Goal: Task Accomplishment & Management: Manage account settings

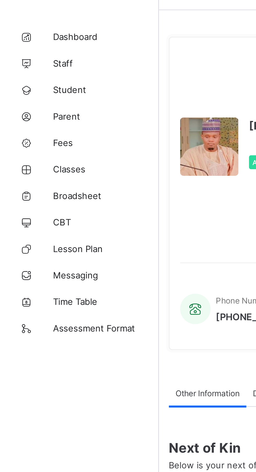
click at [30, 83] on span "Classes" at bounding box center [42, 84] width 42 height 4
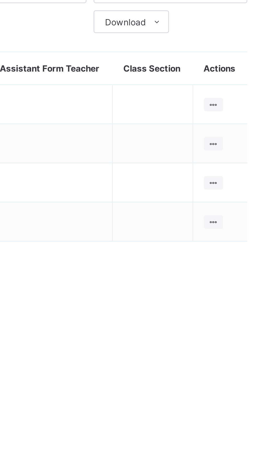
click at [0, 0] on ul "View Class Assign form Teacher" at bounding box center [0, 0] width 0 height 0
click at [0, 0] on div "Assign form Teacher" at bounding box center [0, 0] width 0 height 0
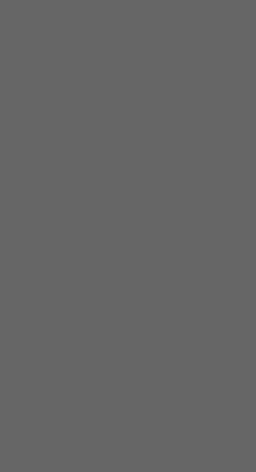
click at [158, 261] on div "Abubakar Abdulkadir Muhammad" at bounding box center [128, 257] width 61 height 8
type input "***"
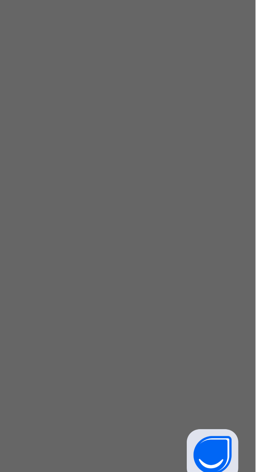
click at [159, 283] on div "Save" at bounding box center [150, 279] width 15 height 8
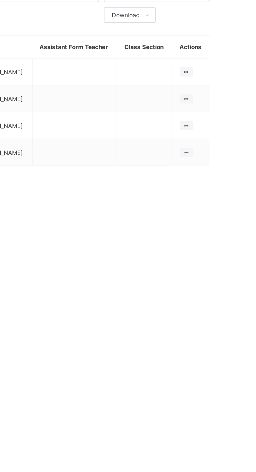
click at [0, 0] on ul "View Class Assign form Teacher" at bounding box center [0, 0] width 0 height 0
click at [0, 0] on div "View Class" at bounding box center [0, 0] width 0 height 0
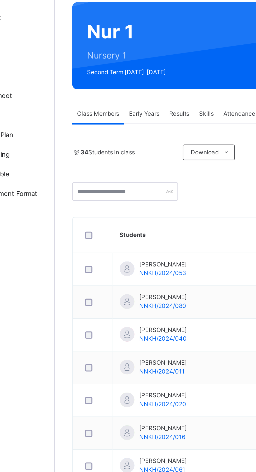
click at [115, 105] on span "Early Years" at bounding box center [110, 103] width 16 height 5
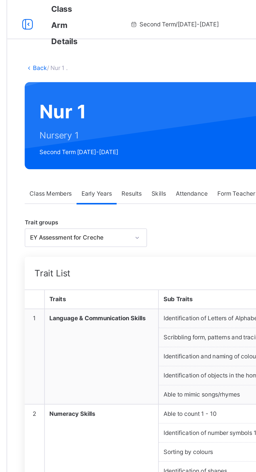
click at [164, 103] on span "Attendance" at bounding box center [161, 103] width 17 height 5
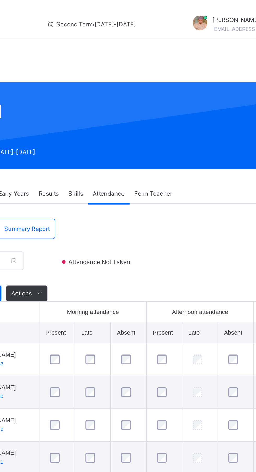
click at [194, 102] on span "Form Teacher" at bounding box center [185, 103] width 20 height 5
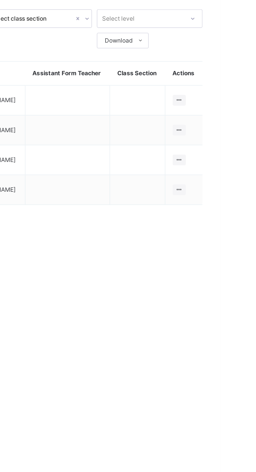
click at [237, 84] on icon at bounding box center [234, 83] width 4 height 4
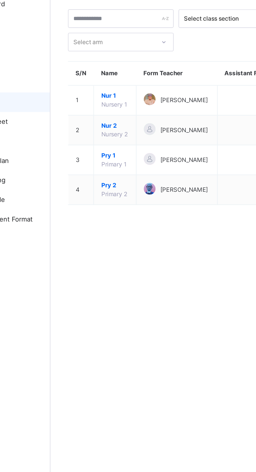
click at [92, 83] on span "Nur 1" at bounding box center [97, 80] width 15 height 5
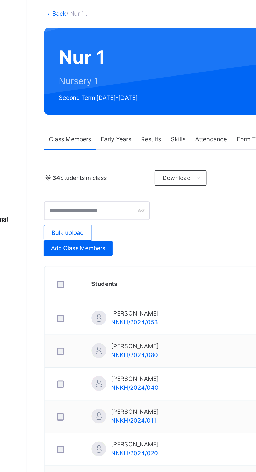
click at [81, 165] on div "Add Class Members" at bounding box center [90, 162] width 37 height 8
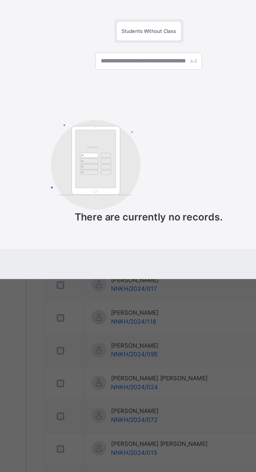
click at [161, 209] on div "× Add Student Students Without Class Customers There are currently no records. …" at bounding box center [128, 236] width 256 height 472
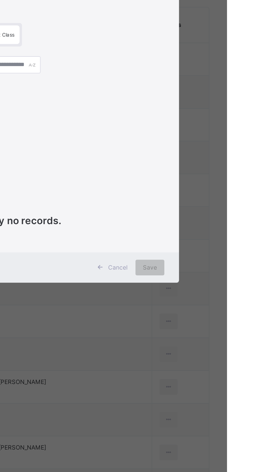
click at [237, 259] on div "× Add Student Students Without Class Customers There are currently no records. …" at bounding box center [128, 236] width 256 height 472
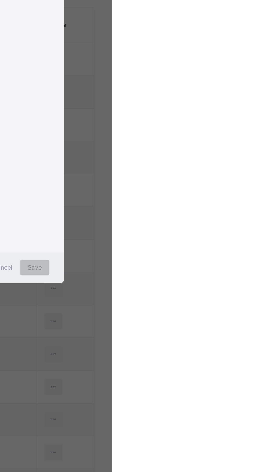
click at [225, 170] on div "×" at bounding box center [222, 164] width 5 height 11
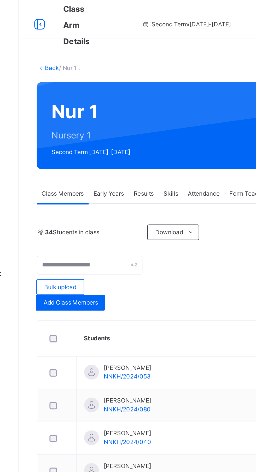
click at [113, 103] on span "Early Years" at bounding box center [110, 103] width 16 height 5
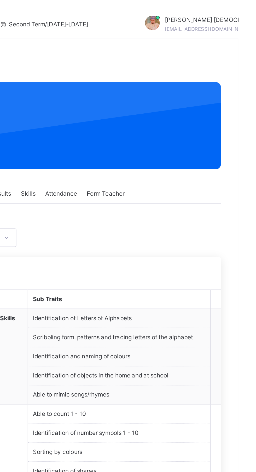
click at [208, 179] on li "Scribbling form, patterns and tracing letters of the alphabet" at bounding box center [192, 180] width 97 height 10
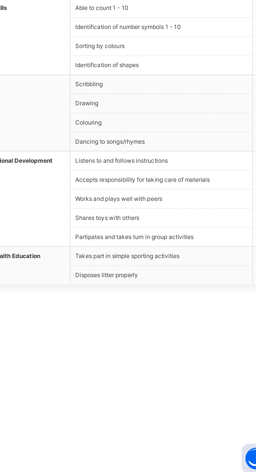
click at [179, 354] on li "Takes part in simple sporting activities" at bounding box center [192, 354] width 97 height 10
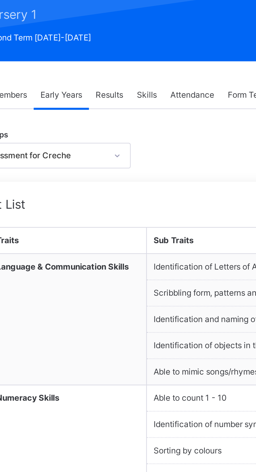
click at [130, 105] on span "Results" at bounding box center [129, 103] width 11 height 5
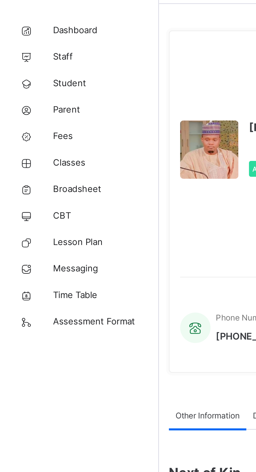
click at [29, 54] on span "Student" at bounding box center [42, 52] width 42 height 5
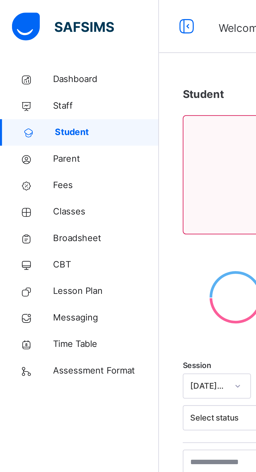
click at [28, 83] on span "Classes" at bounding box center [42, 83] width 42 height 5
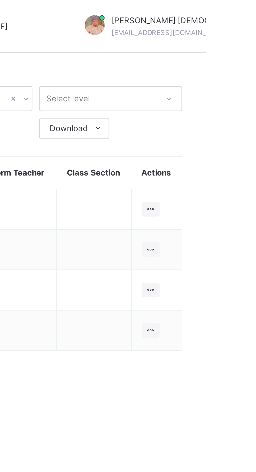
click at [234, 84] on icon at bounding box center [234, 83] width 4 height 4
click at [0, 0] on div "Assign form Teacher" at bounding box center [0, 0] width 0 height 0
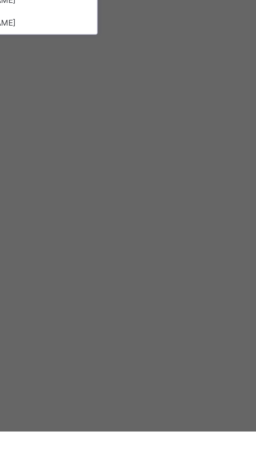
click at [158, 280] on div "ZAINAB muhammad Ibrahim" at bounding box center [128, 275] width 61 height 9
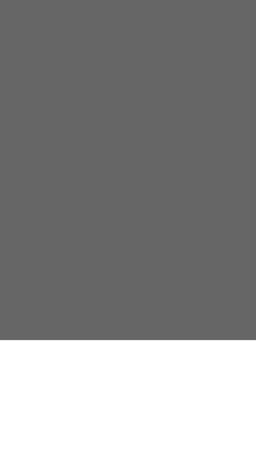
click at [158, 289] on div "BILKISU ABDULHAHID" at bounding box center [128, 284] width 61 height 9
click at [159, 284] on div "Save" at bounding box center [150, 280] width 15 height 8
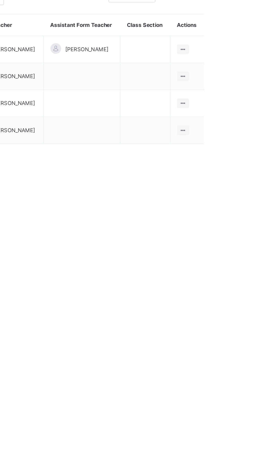
click at [220, 87] on td at bounding box center [211, 83] width 29 height 16
click at [235, 84] on icon at bounding box center [234, 83] width 4 height 4
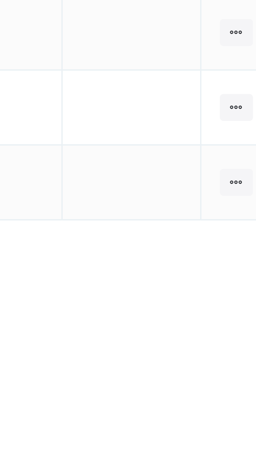
click at [0, 0] on div "View Class" at bounding box center [0, 0] width 0 height 0
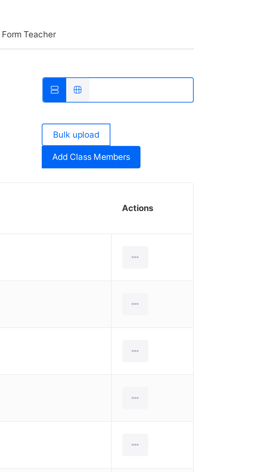
click at [223, 187] on icon at bounding box center [225, 186] width 4 height 5
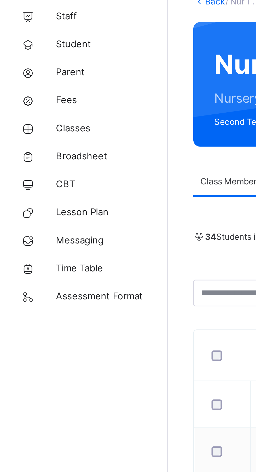
click at [27, 84] on span "Classes" at bounding box center [42, 83] width 42 height 5
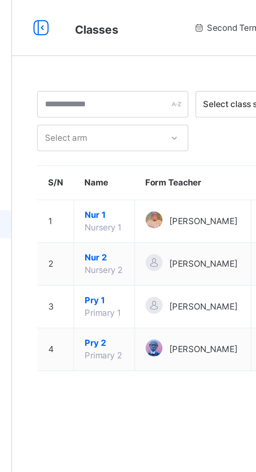
click at [95, 114] on span "Pry 1" at bounding box center [97, 112] width 15 height 5
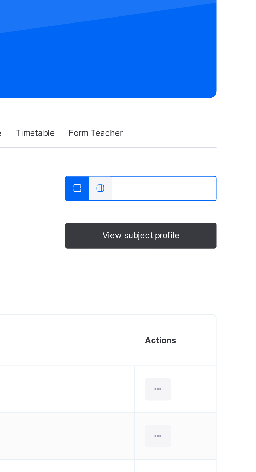
click at [223, 199] on div at bounding box center [225, 199] width 10 height 8
click at [232, 164] on div "View subject profile Bulk upload Add Class Members" at bounding box center [159, 151] width 175 height 29
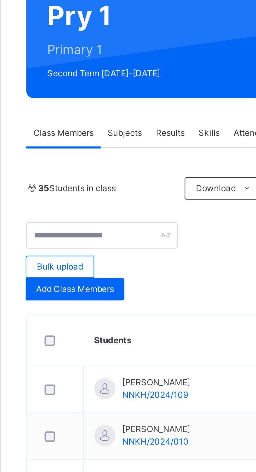
click at [110, 103] on span "Subjects" at bounding box center [108, 103] width 13 height 5
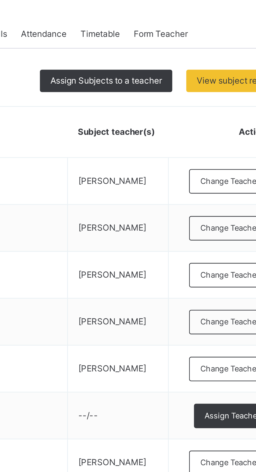
click at [188, 123] on span "Assign Subjects to a teacher" at bounding box center [182, 121] width 42 height 5
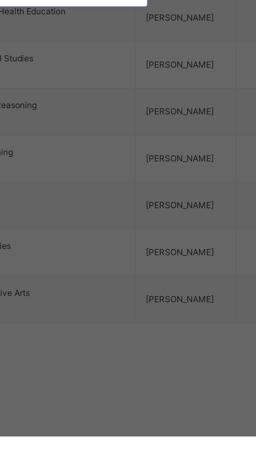
click at [171, 285] on div "Abubakar Abdulkadir Muhammad" at bounding box center [128, 280] width 86 height 9
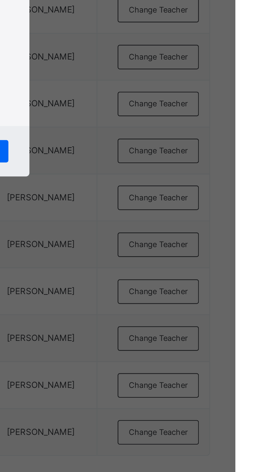
click at [168, 319] on span "Assign" at bounding box center [163, 316] width 10 height 5
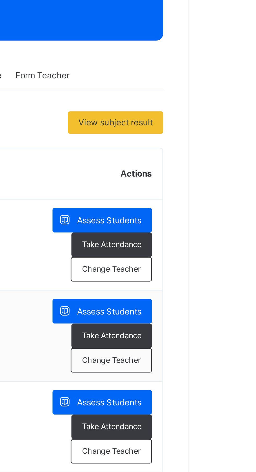
click at [231, 158] on span "Assess Students" at bounding box center [227, 157] width 24 height 5
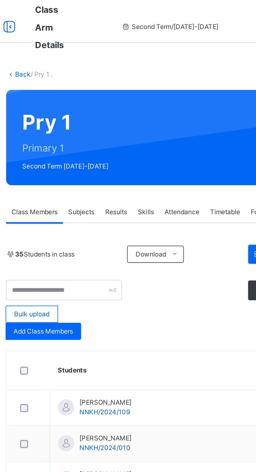
click at [110, 102] on span "Subjects" at bounding box center [108, 103] width 13 height 5
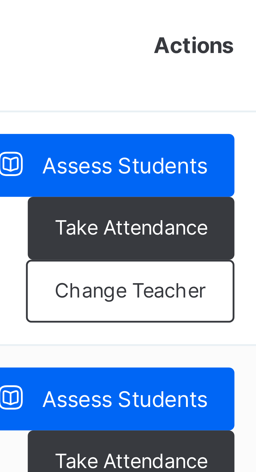
click at [232, 167] on span "Take Attendance" at bounding box center [227, 166] width 22 height 4
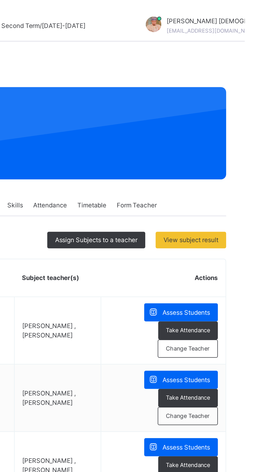
click at [222, 171] on div "Take Attendance" at bounding box center [228, 166] width 30 height 9
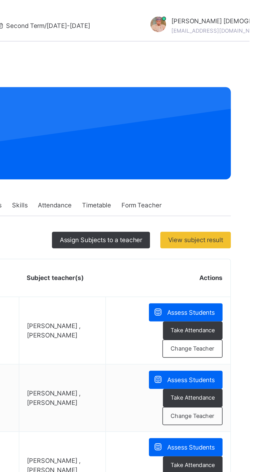
click at [234, 121] on span "View subject result" at bounding box center [229, 121] width 28 height 5
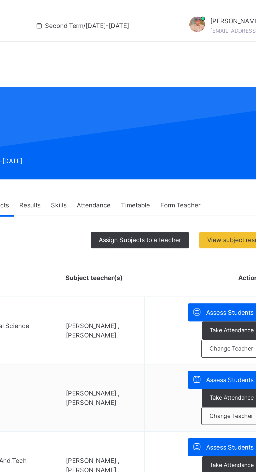
click at [161, 105] on span "Attendance" at bounding box center [158, 103] width 17 height 5
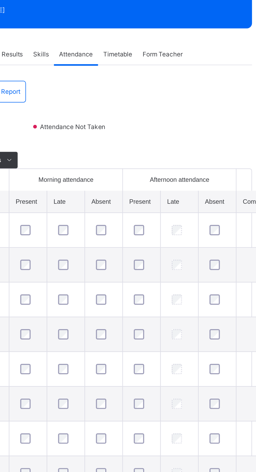
click at [182, 102] on span "Timetable" at bounding box center [179, 103] width 15 height 5
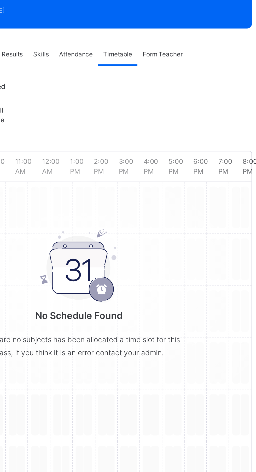
click at [210, 104] on span "Form Teacher" at bounding box center [202, 103] width 20 height 5
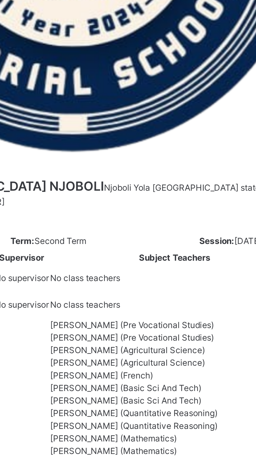
click at [199, 53] on div "Resume" at bounding box center [190, 48] width 20 height 8
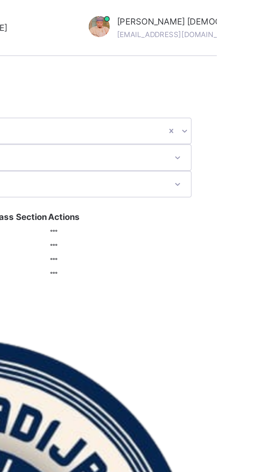
click at [193, 94] on td at bounding box center [181, 91] width 21 height 5
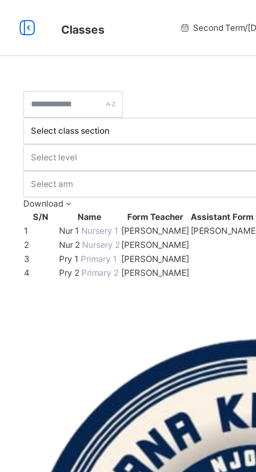
click at [94, 87] on span "Nur 1" at bounding box center [89, 86] width 8 height 4
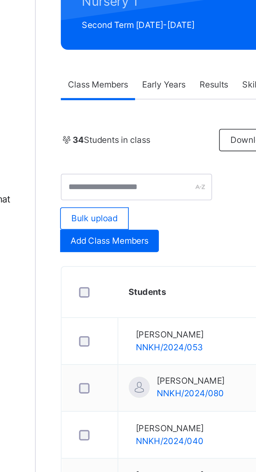
click at [83, 169] on div "34 Students in class Download Pdf Report Excel Report Transfer students Bulk up…" at bounding box center [159, 460] width 175 height 682
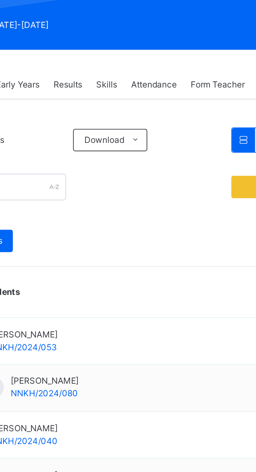
click at [164, 103] on span "Attendance" at bounding box center [161, 103] width 17 height 5
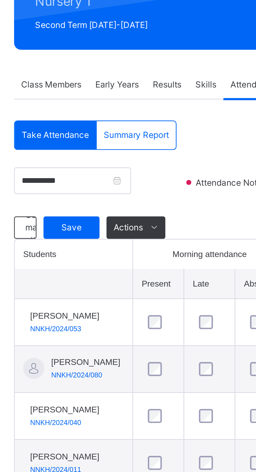
click at [115, 102] on span "Early Years" at bounding box center [110, 103] width 16 height 5
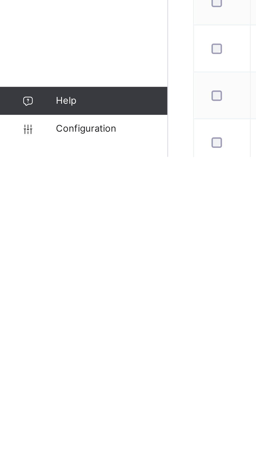
click at [33, 465] on span "Configuration" at bounding box center [42, 461] width 42 height 5
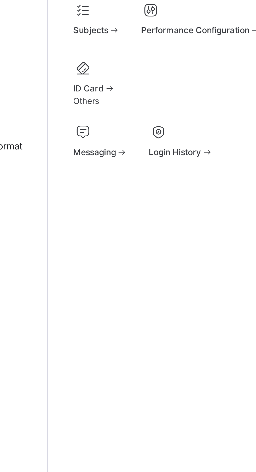
click at [85, 105] on span "Subjects" at bounding box center [78, 103] width 13 height 4
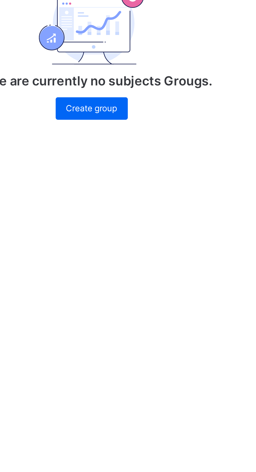
click at [145, 268] on link "2" at bounding box center [142, 265] width 7 height 7
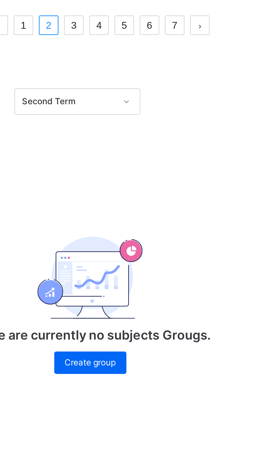
click at [157, 275] on link "3" at bounding box center [153, 271] width 7 height 7
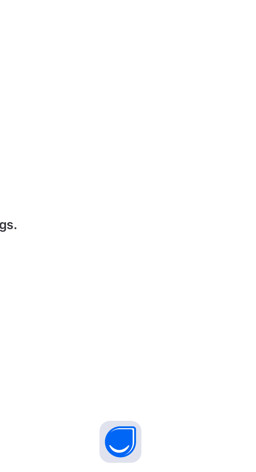
click at [239, 248] on icon at bounding box center [237, 246] width 4 height 4
click at [0, 0] on div "Assign to Level" at bounding box center [0, 0] width 0 height 0
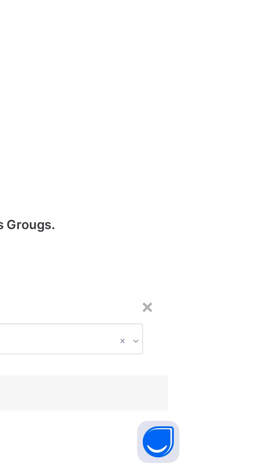
click at [89, 444] on span "Save" at bounding box center [82, 446] width 13 height 5
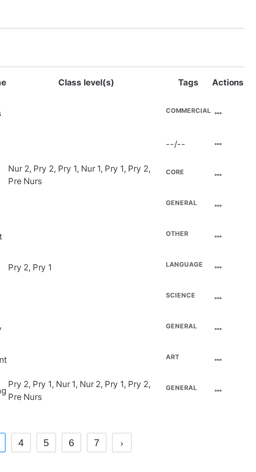
click at [100, 124] on span "Assign subjects" at bounding box center [89, 122] width 24 height 4
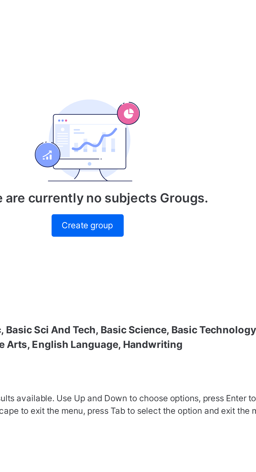
click at [177, 462] on div "× Assign Class Assign subject(s): Agricultural Science, Arabic, Basic Sci And T…" at bounding box center [159, 471] width 175 height 142
click at [178, 472] on div "Nur 1" at bounding box center [159, 478] width 164 height 5
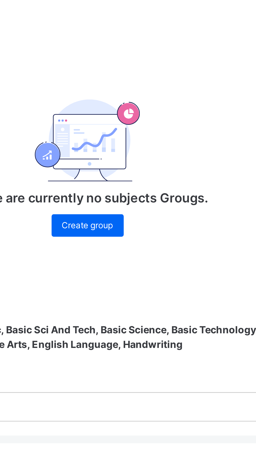
click at [176, 400] on div "Assign Class Assign subject(s): Agricultural Science, Arabic, Basic Sci And Tec…" at bounding box center [159, 434] width 175 height 69
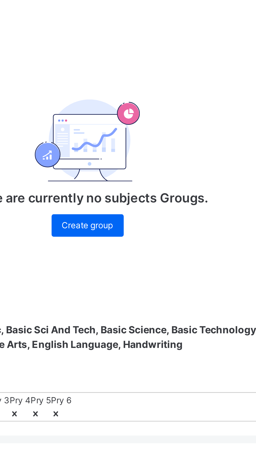
click at [224, 472] on div "Assign" at bounding box center [233, 479] width 18 height 8
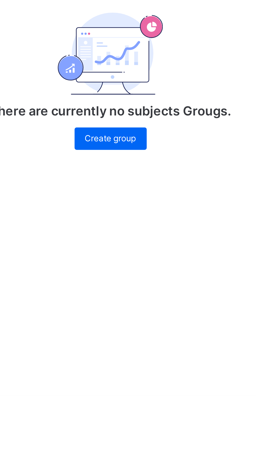
click at [167, 254] on link "4" at bounding box center [163, 250] width 7 height 7
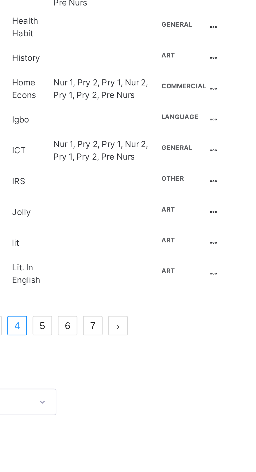
click at [239, 179] on icon at bounding box center [237, 177] width 4 height 4
click at [187, 182] on td "Nur 1, Pry 2, Pry 1, Nur 2, Pry 1, Pry 2, Pre Nurs" at bounding box center [197, 177] width 40 height 12
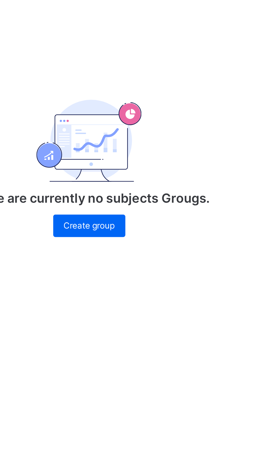
click at [176, 268] on link "5" at bounding box center [173, 265] width 7 height 7
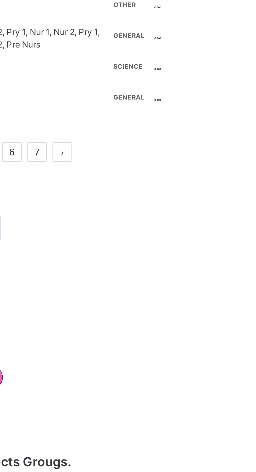
click at [220, 165] on span "language" at bounding box center [227, 164] width 14 height 3
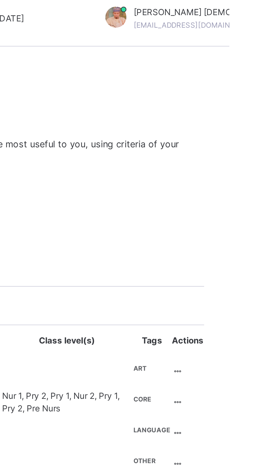
click at [100, 124] on span "Assign subjects" at bounding box center [89, 122] width 24 height 4
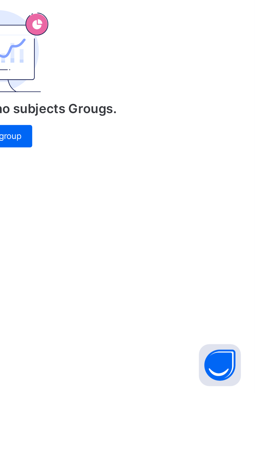
click at [186, 254] on link "6" at bounding box center [182, 250] width 7 height 7
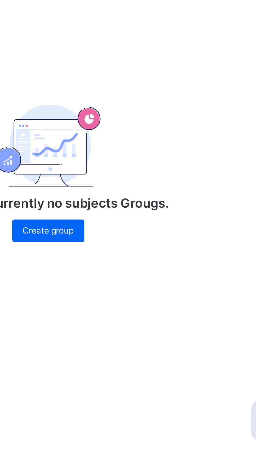
click at [223, 224] on div "science" at bounding box center [229, 221] width 12 height 5
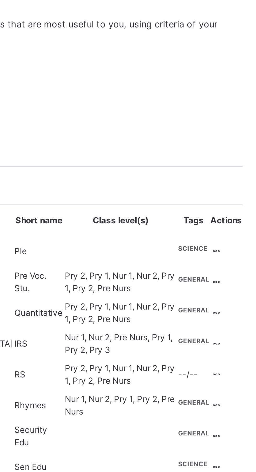
click at [100, 124] on span "Assign subjects" at bounding box center [89, 122] width 24 height 4
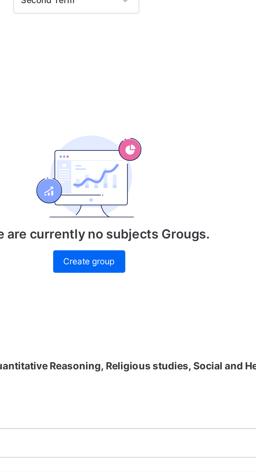
click at [228, 472] on span "Assign" at bounding box center [233, 479] width 10 height 5
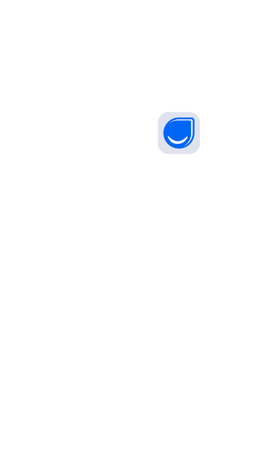
click at [195, 254] on link "7" at bounding box center [191, 250] width 7 height 7
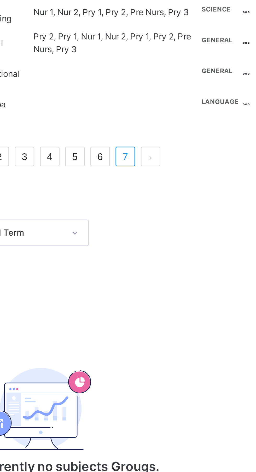
click at [100, 124] on span "Assign subjects" at bounding box center [89, 122] width 24 height 4
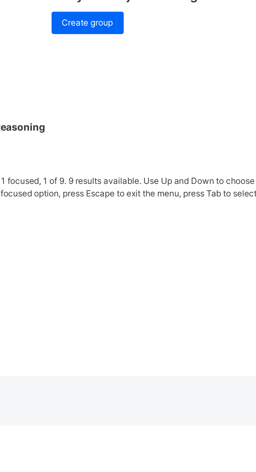
click at [184, 406] on div "Nur 1" at bounding box center [159, 408] width 164 height 5
click at [184, 409] on div "Nur 2" at bounding box center [159, 411] width 164 height 5
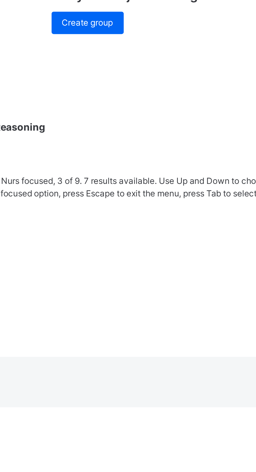
click at [180, 409] on div "Pre Nurs" at bounding box center [159, 411] width 164 height 5
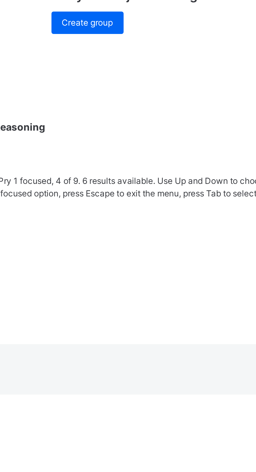
click at [180, 409] on div "Pry 1" at bounding box center [159, 411] width 164 height 5
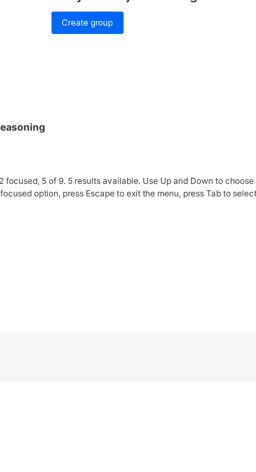
click at [182, 409] on div "Pry 2" at bounding box center [159, 411] width 164 height 5
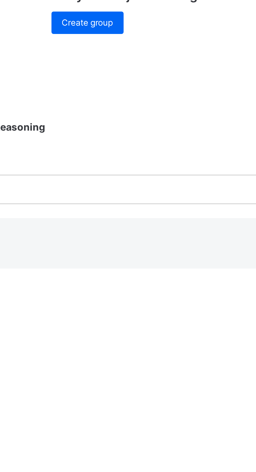
click at [224, 400] on div "Assign" at bounding box center [233, 404] width 18 height 8
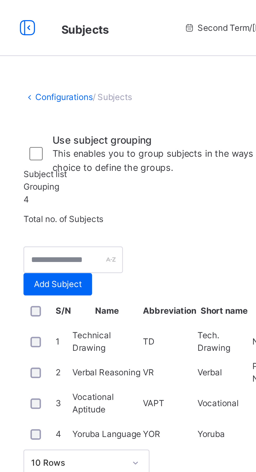
click at [85, 72] on span "Grouping" at bounding box center [78, 70] width 13 height 4
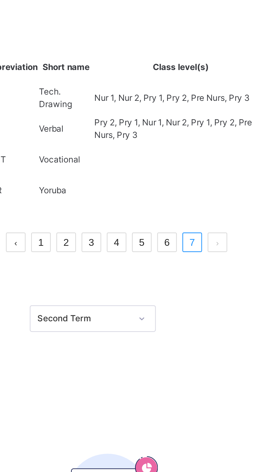
click at [167, 305] on span "Create group" at bounding box center [159, 307] width 19 height 5
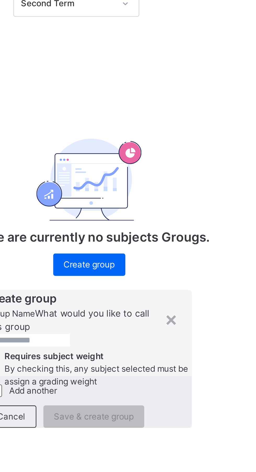
click at [152, 333] on input "text" at bounding box center [136, 335] width 31 height 5
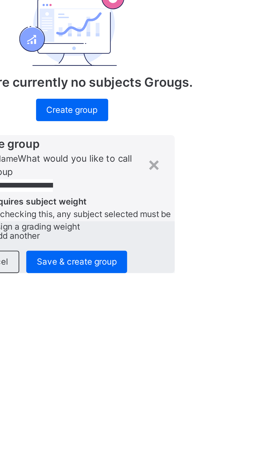
type input "**********"
click at [176, 366] on span "Save & create group" at bounding box center [161, 364] width 30 height 5
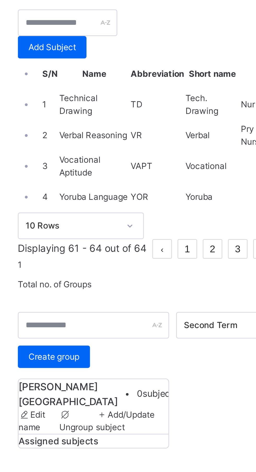
click at [101, 251] on span "Assigned subjects" at bounding box center [87, 253] width 30 height 4
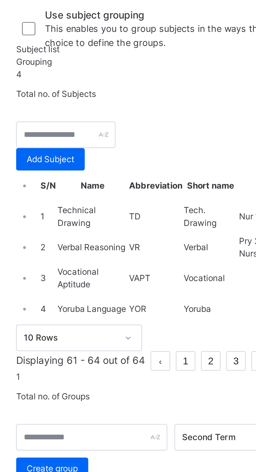
click at [117, 233] on span "0 subjects" at bounding box center [124, 235] width 15 height 5
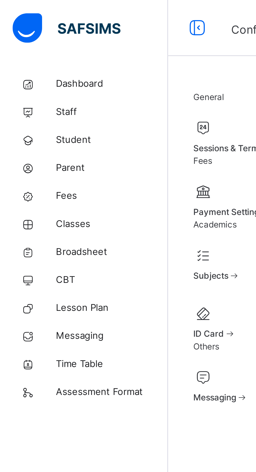
click at [29, 86] on span "Classes" at bounding box center [42, 83] width 42 height 5
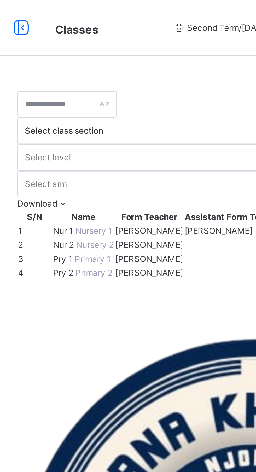
click at [94, 87] on span "Nur 1" at bounding box center [89, 86] width 8 height 4
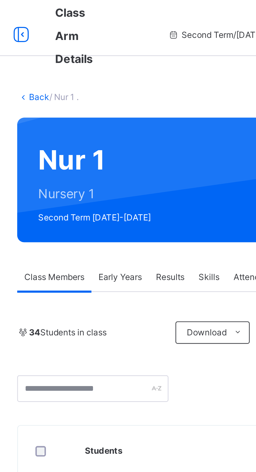
click at [223, 186] on div at bounding box center [222, 186] width 10 height 8
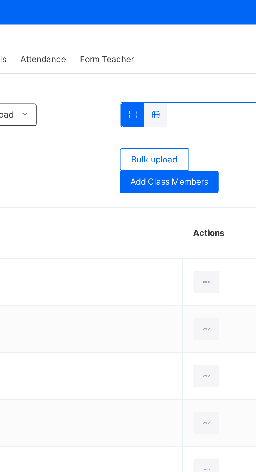
click at [191, 168] on th "Students" at bounding box center [154, 168] width 120 height 19
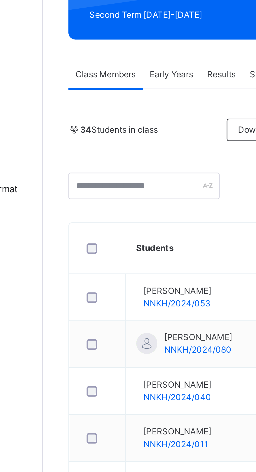
click at [114, 104] on span "Early Years" at bounding box center [110, 103] width 16 height 5
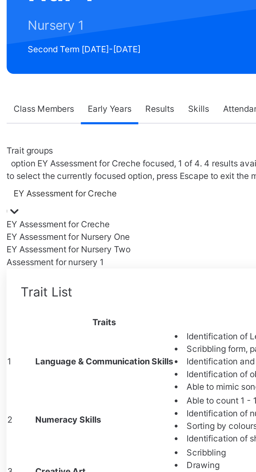
click at [120, 149] on div "EY Assessment for Nursery One" at bounding box center [159, 151] width 175 height 5
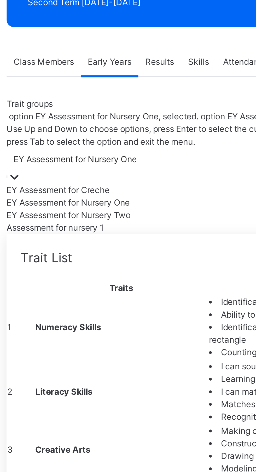
click at [123, 166] on div "Assessment for nursery 1" at bounding box center [159, 165] width 175 height 5
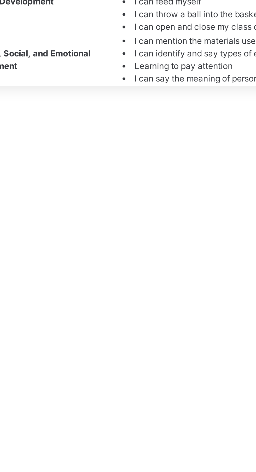
click at [159, 265] on li "Learning how to care for my environment" at bounding box center [194, 262] width 104 height 5
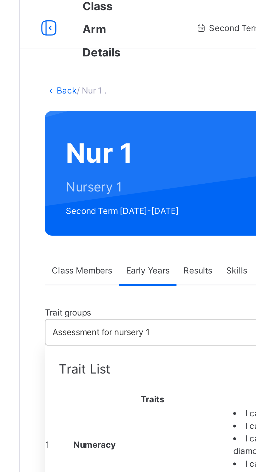
click at [131, 105] on span "Results" at bounding box center [129, 103] width 11 height 5
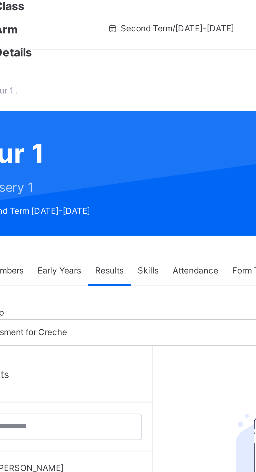
click at [146, 104] on span "Skills" at bounding box center [144, 103] width 8 height 5
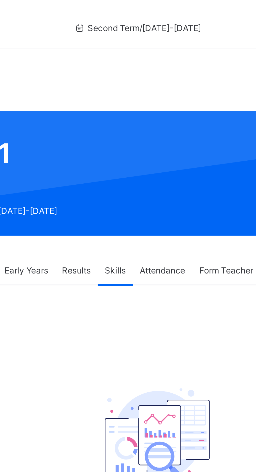
click at [164, 103] on span "Attendance" at bounding box center [161, 103] width 17 height 5
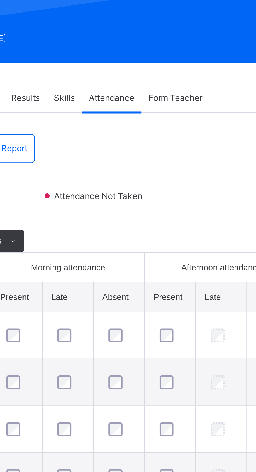
click at [189, 104] on span "Form Teacher" at bounding box center [185, 103] width 20 height 5
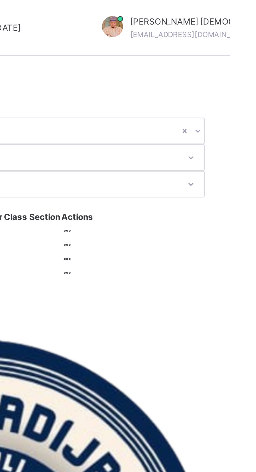
click at [198, 88] on icon at bounding box center [195, 86] width 4 height 4
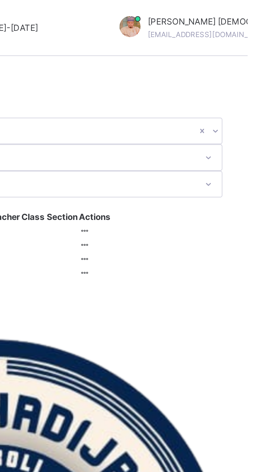
click at [198, 89] on div at bounding box center [195, 86] width 4 height 5
click at [0, 0] on div "View Class" at bounding box center [0, 0] width 0 height 0
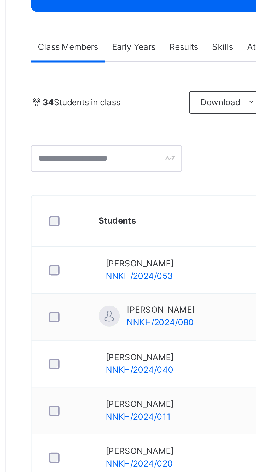
click at [122, 186] on span "Abdulkarim Liman Usman" at bounding box center [112, 184] width 25 height 5
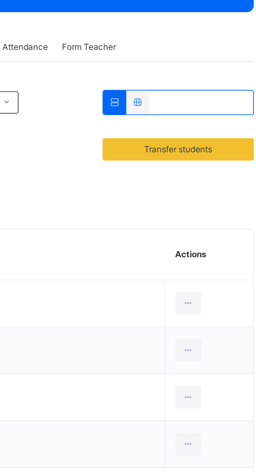
click at [223, 198] on div at bounding box center [222, 199] width 10 height 8
click at [196, 257] on td "Adamu Umar NNKH/2024/011" at bounding box center [154, 252] width 120 height 18
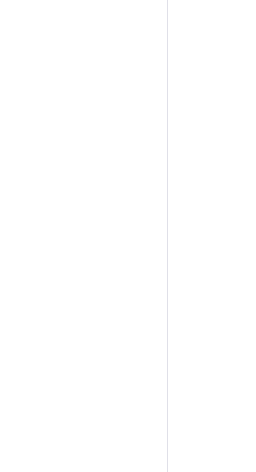
click at [62, 295] on div "Dashboard Staff Student Parent Fees Classes Broadsheet CBT Lesson Plan Messagin…" at bounding box center [31, 246] width 63 height 451
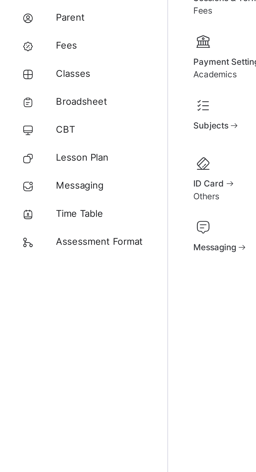
click at [53, 173] on div "Dashboard Staff Student Parent Fees Classes Broadsheet CBT Lesson Plan Messagin…" at bounding box center [31, 246] width 63 height 451
click at [210, 58] on div "School Calendar" at bounding box center [224, 51] width 29 height 14
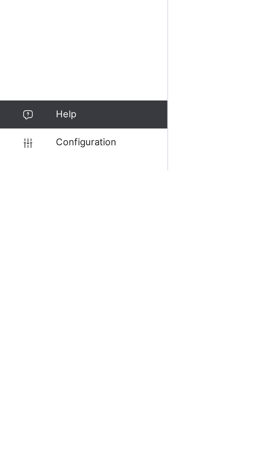
click at [35, 465] on span "Configuration" at bounding box center [42, 461] width 42 height 5
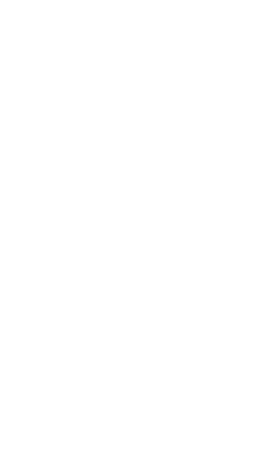
click at [186, 159] on div "General Sessions & Terms School Information Class Levels Class Arms School Cale…" at bounding box center [159, 92] width 193 height 133
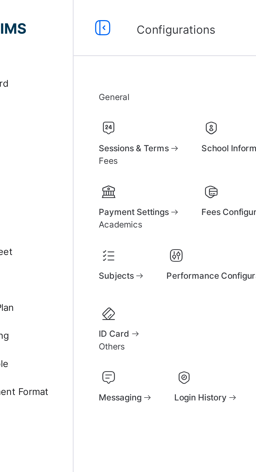
click at [151, 57] on span "Class Levels" at bounding box center [160, 55] width 19 height 4
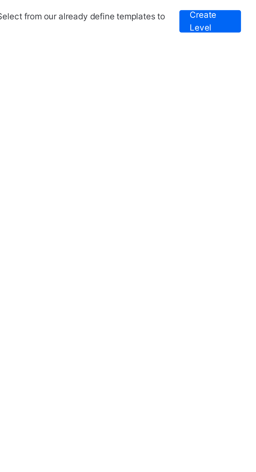
click at [82, 140] on div at bounding box center [77, 144] width 10 height 8
click at [0, 0] on div "Edit Class Level" at bounding box center [0, 0] width 0 height 0
type input "*********"
type input "*****"
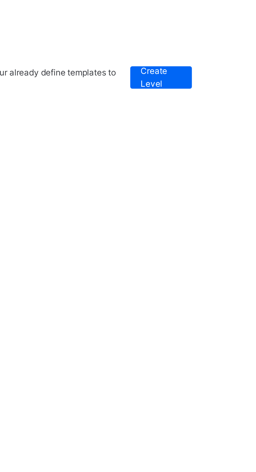
click at [82, 186] on div at bounding box center [77, 190] width 10 height 8
click at [0, 0] on div "Edit Class Level" at bounding box center [0, 0] width 0 height 0
type input "*********"
type input "*****"
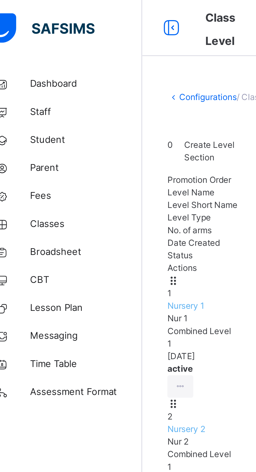
click at [30, 84] on span "Classes" at bounding box center [42, 83] width 42 height 5
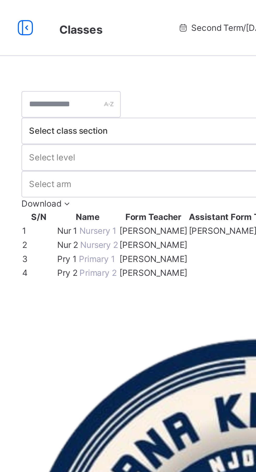
click at [94, 86] on span "Nur 1" at bounding box center [89, 86] width 8 height 4
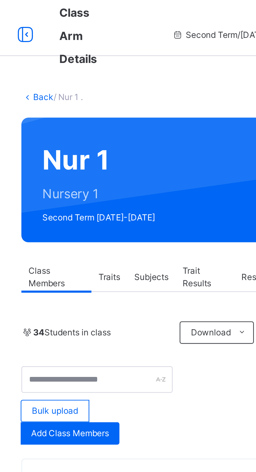
click at [122, 103] on span "Subjects" at bounding box center [120, 103] width 13 height 5
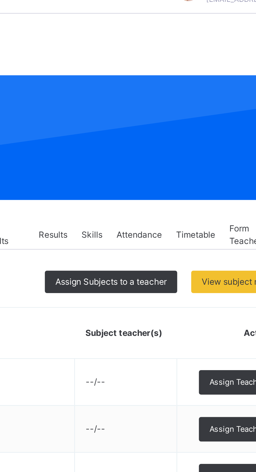
click at [192, 122] on span "Assign Subjects to a teacher" at bounding box center [182, 121] width 42 height 5
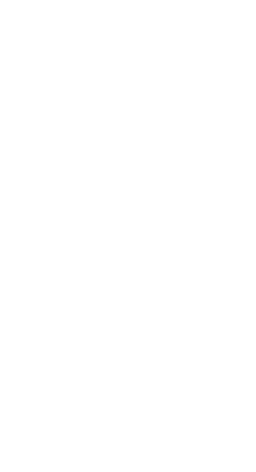
scroll to position [146, 0]
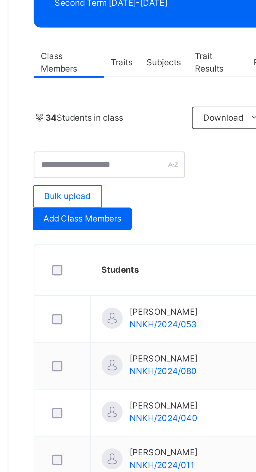
click at [110, 106] on div "Traits" at bounding box center [104, 103] width 13 height 10
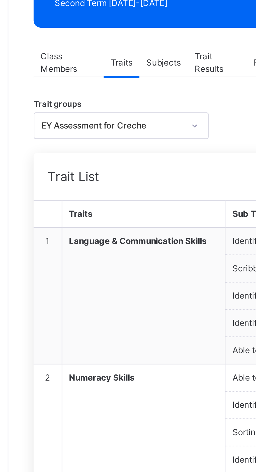
click at [125, 105] on span "Subjects" at bounding box center [120, 103] width 13 height 5
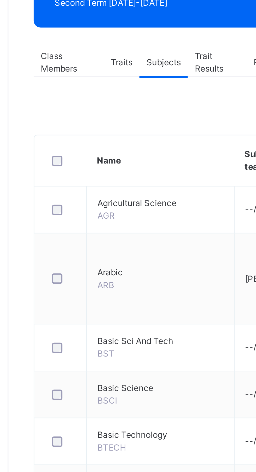
click at [140, 104] on span "Trait Results" at bounding box center [140, 103] width 17 height 9
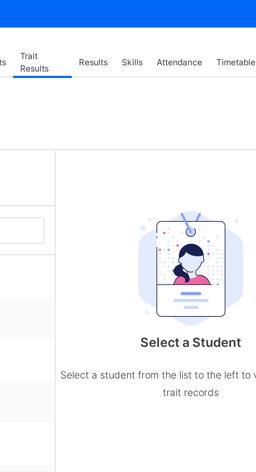
click at [163, 104] on span "Results" at bounding box center [159, 103] width 11 height 5
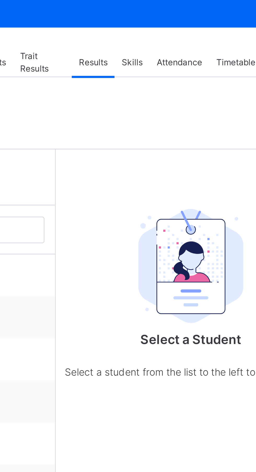
click at [176, 99] on div "Skills" at bounding box center [174, 103] width 13 height 10
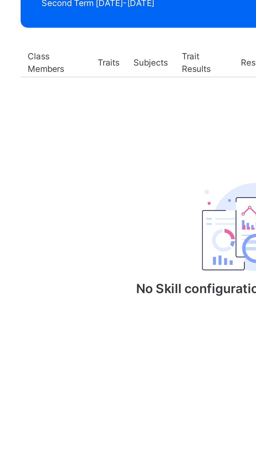
click at [127, 104] on span "Subjects" at bounding box center [120, 103] width 13 height 5
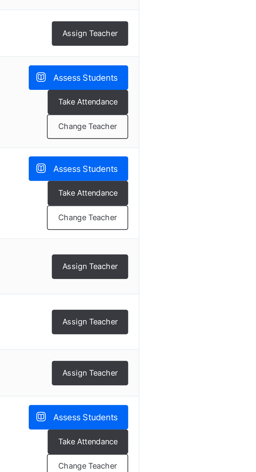
click at [230, 423] on div "Assess Students" at bounding box center [223, 423] width 37 height 9
click at [228, 421] on span "Assess Students" at bounding box center [227, 423] width 24 height 5
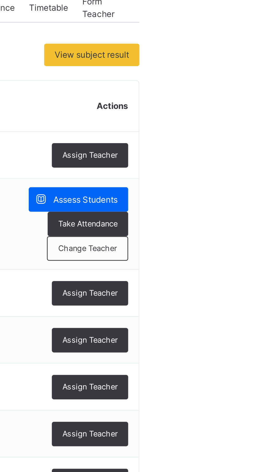
click at [229, 175] on span "Assess Students" at bounding box center [227, 175] width 24 height 5
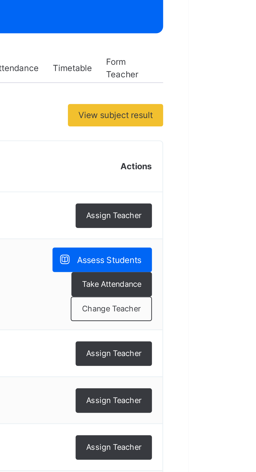
click at [219, 174] on span "Assess Students" at bounding box center [227, 175] width 24 height 5
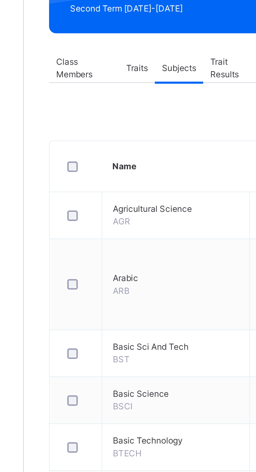
click at [81, 104] on span "Class Members" at bounding box center [85, 103] width 21 height 9
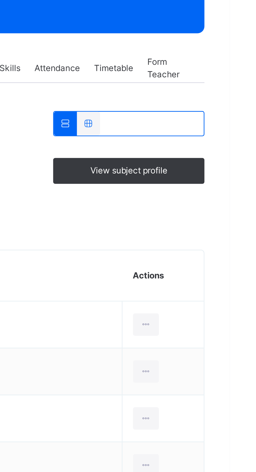
click at [223, 200] on div at bounding box center [225, 199] width 10 height 8
click at [242, 198] on td "View Profile Remove from Class Transfer Student" at bounding box center [231, 200] width 30 height 18
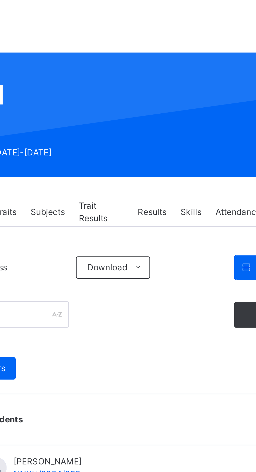
click at [124, 105] on span "Subjects" at bounding box center [120, 103] width 13 height 5
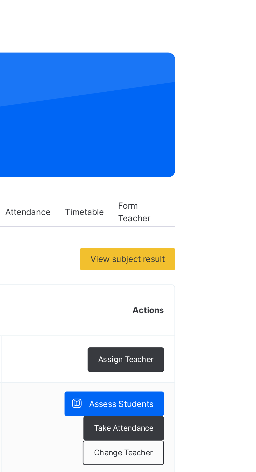
click at [232, 176] on span "Assess Students" at bounding box center [227, 175] width 24 height 5
click at [213, 174] on span at bounding box center [209, 174] width 9 height 9
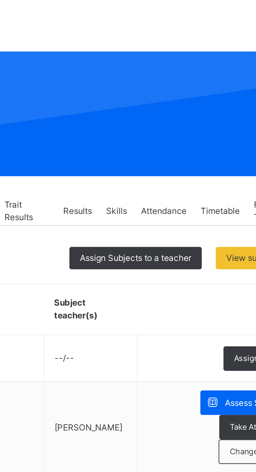
click at [218, 174] on span "Assess Students" at bounding box center [227, 175] width 24 height 5
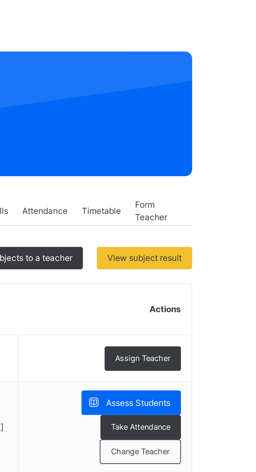
click at [236, 185] on span "Take Attendance" at bounding box center [227, 184] width 22 height 4
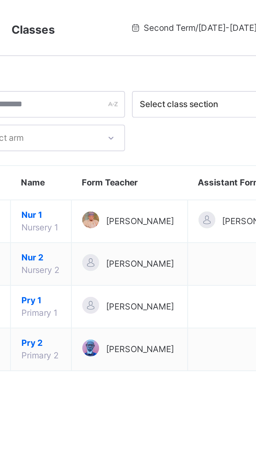
click at [144, 85] on span "Abubakar Abdulkadir Muhammad" at bounding box center [134, 82] width 25 height 5
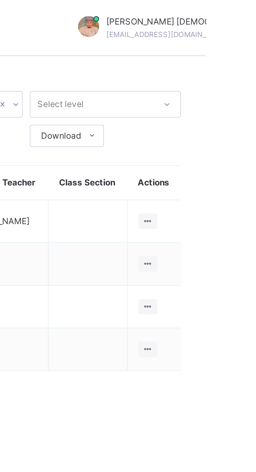
click at [235, 84] on icon at bounding box center [234, 83] width 4 height 4
click at [0, 0] on div "View Class" at bounding box center [0, 0] width 0 height 0
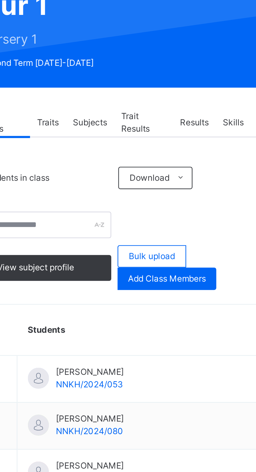
click at [124, 103] on span "Subjects" at bounding box center [120, 103] width 13 height 5
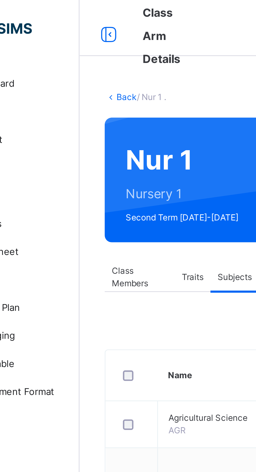
click at [85, 104] on span "Class Members" at bounding box center [85, 103] width 21 height 9
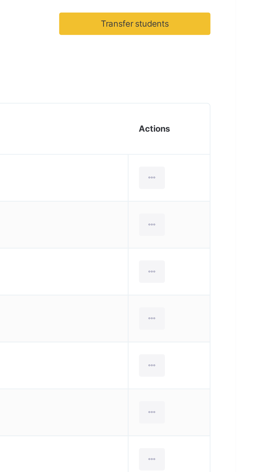
click at [222, 198] on div at bounding box center [225, 199] width 10 height 8
click at [0, 0] on div "View Profile" at bounding box center [0, 0] width 0 height 0
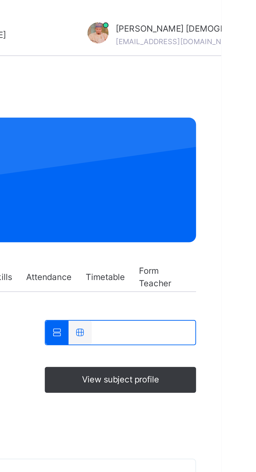
click at [235, 144] on span "View subject profile" at bounding box center [218, 141] width 49 height 5
click at [226, 142] on span "View subject profile" at bounding box center [218, 141] width 29 height 5
click at [234, 140] on span "View subject profile" at bounding box center [218, 141] width 49 height 5
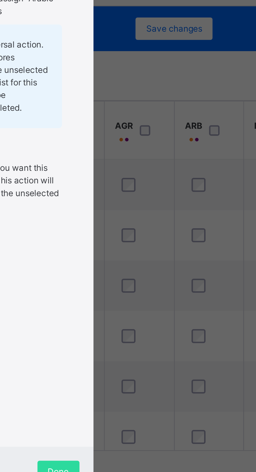
click at [168, 132] on div "×" at bounding box center [165, 126] width 5 height 11
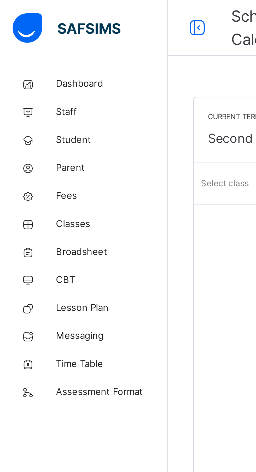
click at [33, 53] on span "Student" at bounding box center [42, 52] width 42 height 5
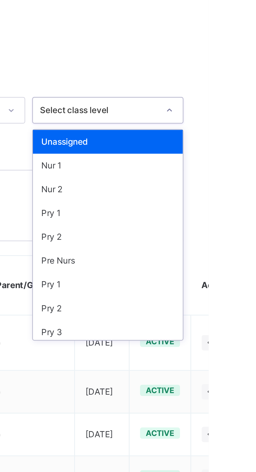
click at [232, 174] on div "Nur 1" at bounding box center [219, 173] width 56 height 9
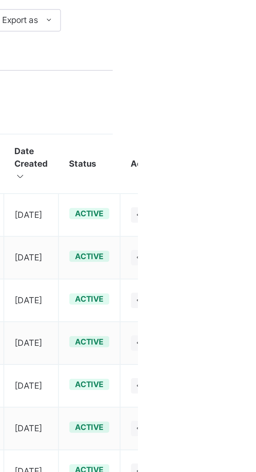
click at [0, 0] on ul "View Profile Edit Student Link Parent/Guardian Delete Student" at bounding box center [0, 0] width 0 height 0
click at [256, 302] on html "School Calendar Second Term / 2024-2025 Abubakar Abdulkadir Muhammad abubakarab…" at bounding box center [128, 236] width 256 height 472
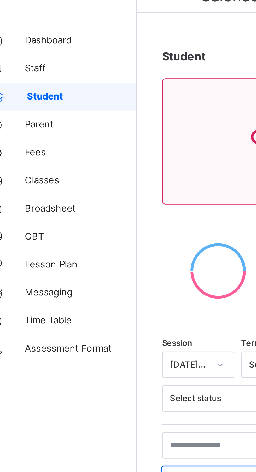
click at [31, 81] on span "Classes" at bounding box center [42, 83] width 42 height 5
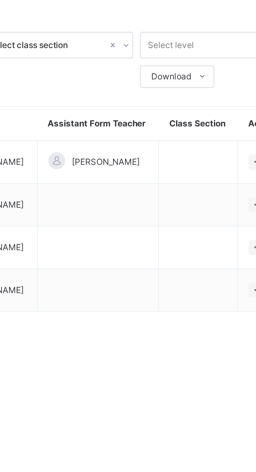
click at [209, 139] on td at bounding box center [211, 131] width 29 height 16
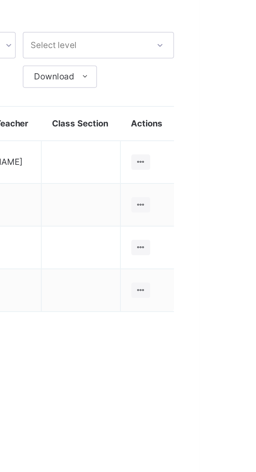
click at [0, 0] on ul "View Class Assign form Teacher" at bounding box center [0, 0] width 0 height 0
click at [256, 123] on html "Classes Second Term / 2024-2025 Abubakar Abdulkadir Muhammad abubakarabdulkadir…" at bounding box center [128, 236] width 256 height 472
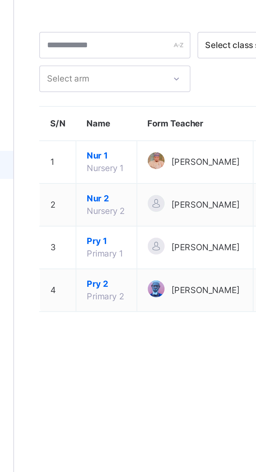
click at [97, 83] on span "Nur 1" at bounding box center [97, 80] width 15 height 5
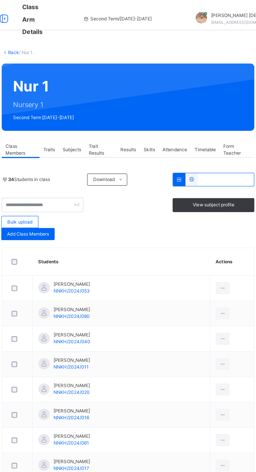
click at [205, 264] on td "Aisha Bashiru NNKH/2024/020" at bounding box center [155, 270] width 123 height 18
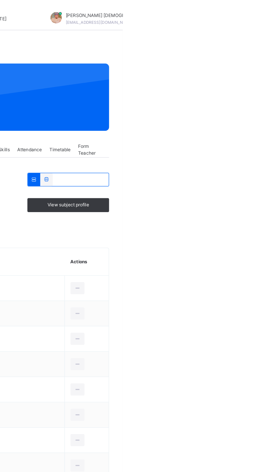
click at [222, 199] on div at bounding box center [225, 199] width 10 height 8
click at [256, 222] on html "Class Arm Details Second Term / 2024-2025 Abubakar Abdulkadir Muhammad abubakar…" at bounding box center [128, 407] width 256 height 815
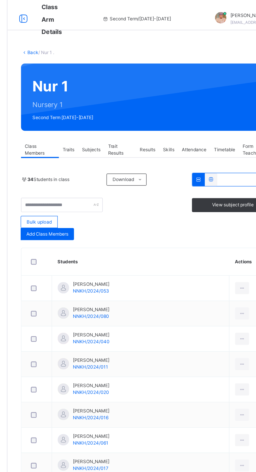
click at [107, 106] on span "Traits" at bounding box center [105, 103] width 8 height 5
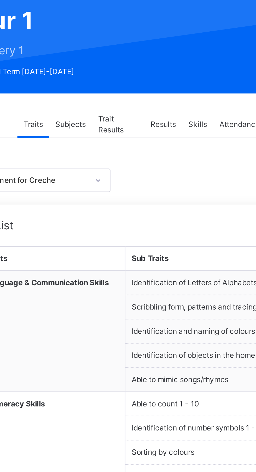
click at [121, 105] on span "Subjects" at bounding box center [120, 103] width 13 height 5
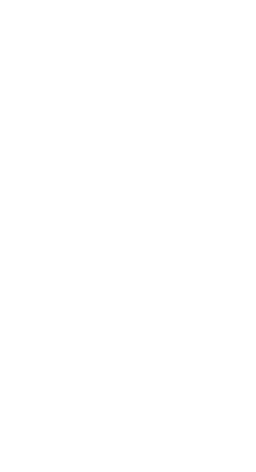
scroll to position [196, 0]
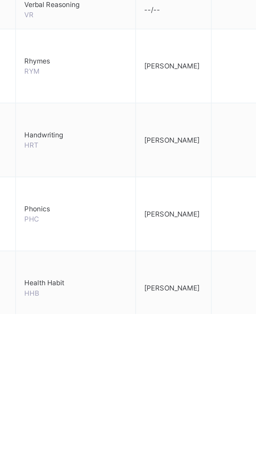
click at [166, 460] on td "Abubakar Abdulkadir Muhammad" at bounding box center [164, 461] width 35 height 34
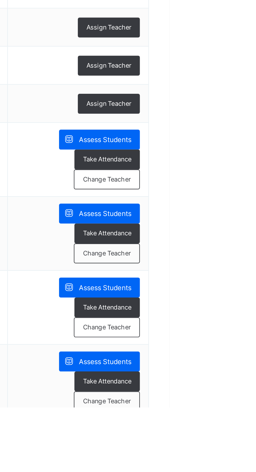
click at [233, 415] on span "Assess Students" at bounding box center [227, 417] width 24 height 5
click at [233, 422] on div "Take Attendance" at bounding box center [228, 426] width 30 height 9
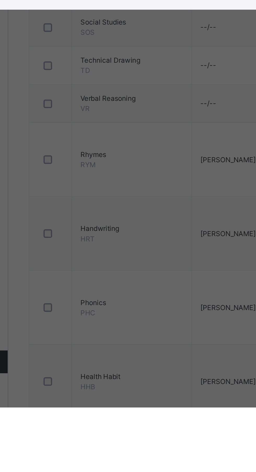
click at [128, 422] on div "**********" at bounding box center [128, 236] width 256 height 472
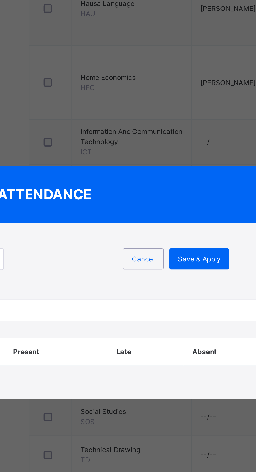
scroll to position [146, 0]
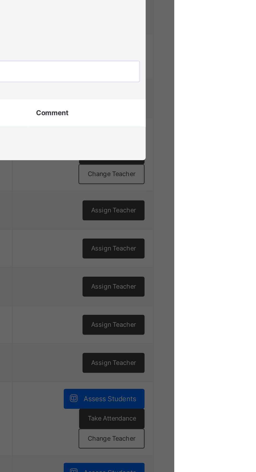
click at [256, 285] on div "**********" at bounding box center [128, 236] width 256 height 472
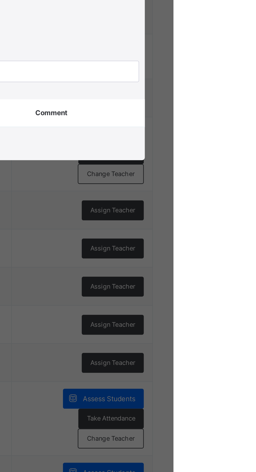
click at [238, 199] on div "×" at bounding box center [235, 193] width 5 height 11
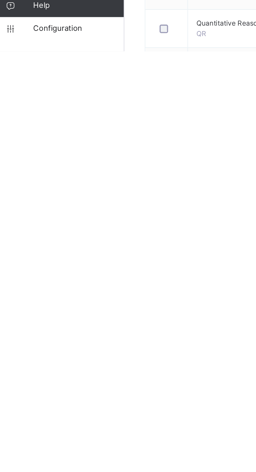
scroll to position [39, 0]
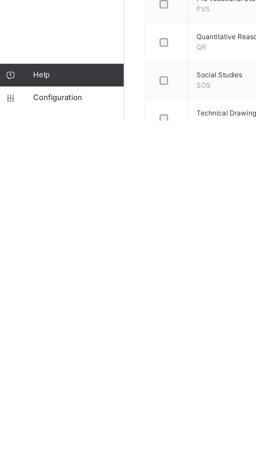
click at [38, 465] on span "Configuration" at bounding box center [42, 461] width 42 height 5
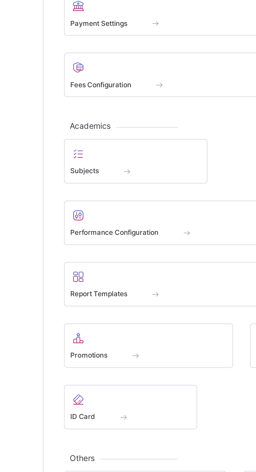
click at [121, 277] on div "Performance Configuration" at bounding box center [146, 277] width 142 height 5
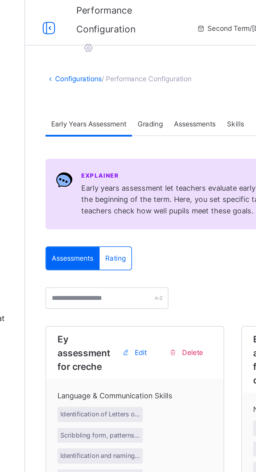
click at [136, 181] on span "Language & Communication Skills" at bounding box center [113, 181] width 71 height 5
click at [141, 159] on div "Delete" at bounding box center [137, 162] width 22 height 8
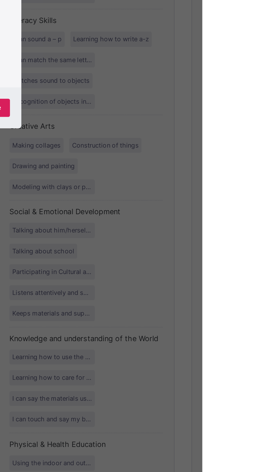
click at [164, 279] on span "Yes, Delete" at bounding box center [156, 276] width 16 height 5
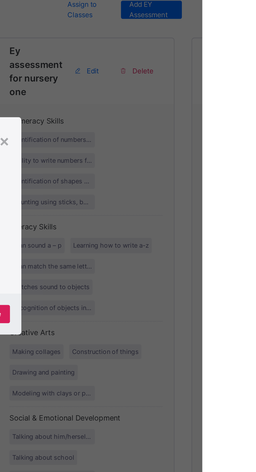
click at [168, 203] on div "×" at bounding box center [165, 197] width 5 height 11
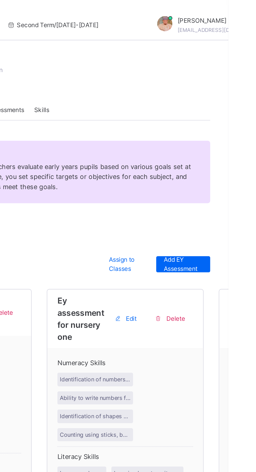
click at [202, 137] on span "Assign to Classes" at bounding box center [203, 136] width 18 height 9
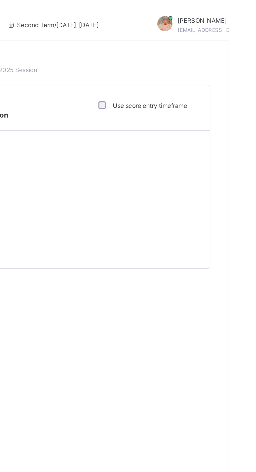
type input "**********"
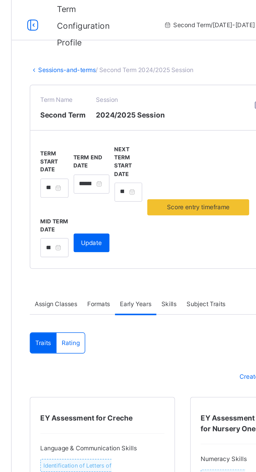
click at [109, 159] on span "Formats" at bounding box center [108, 157] width 12 height 5
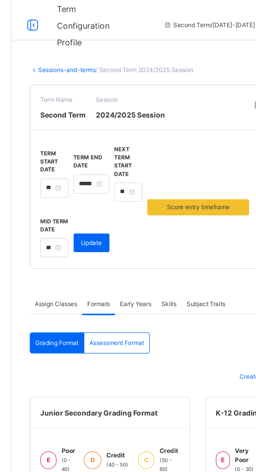
click at [145, 190] on div "Create New Formats Save Changes Junior Secondary Grading Format E Poor (0 - 40)…" at bounding box center [159, 332] width 175 height 289
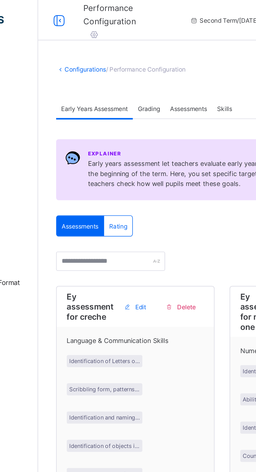
click at [123, 58] on span "Grading" at bounding box center [120, 56] width 12 height 4
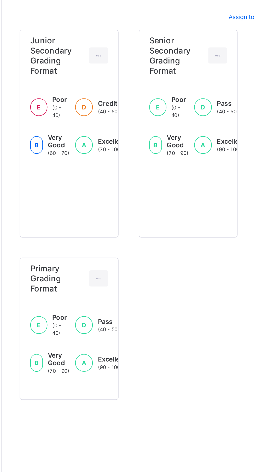
click at [110, 245] on div at bounding box center [113, 243] width 10 height 8
click at [155, 288] on div "Junior Secondary Grading Format E Poor (0 - 40) D Credit (40 - 50) C Credit (50…" at bounding box center [159, 211] width 175 height 192
click at [101, 279] on div "E Poor (0 - 40) D Pass (40 - 50) C Pass (50 - 70) B Very Good (70 - 90) A Excel…" at bounding box center [98, 280] width 40 height 37
click at [116, 243] on div at bounding box center [113, 243] width 10 height 8
click at [151, 250] on div "Junior Secondary Grading Format E Poor (0 - 40) D Credit (40 - 50) C Credit (50…" at bounding box center [159, 211] width 175 height 192
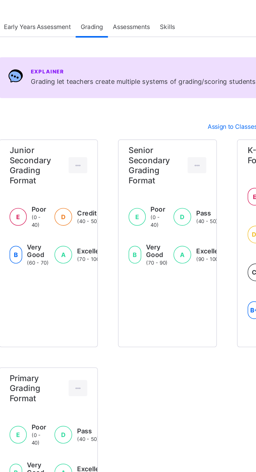
click at [99, 268] on div "E Poor (0 - 40) D Pass (40 - 50) C Pass (50 - 70) B Very Good (70 - 90) A Excel…" at bounding box center [98, 280] width 40 height 37
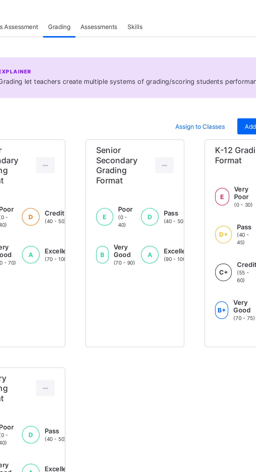
click at [197, 105] on div "Assign to Classes" at bounding box center [192, 108] width 33 height 8
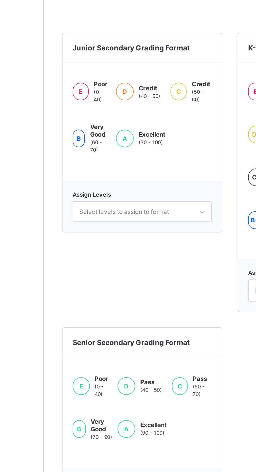
click at [116, 396] on div "A Excellent (90 - 100)" at bounding box center [114, 403] width 26 height 14
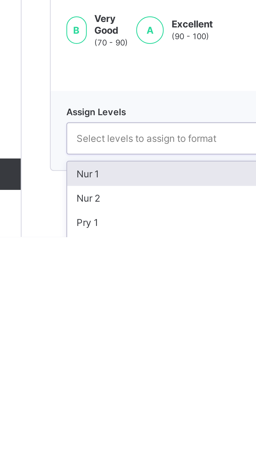
click at [104, 449] on div "Nur 1" at bounding box center [114, 451] width 72 height 8
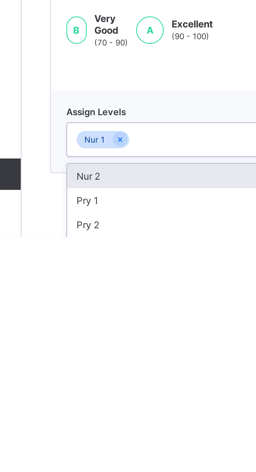
click at [117, 452] on div "Nur 2" at bounding box center [114, 452] width 72 height 8
click at [117, 451] on div "Pry 1" at bounding box center [114, 452] width 72 height 8
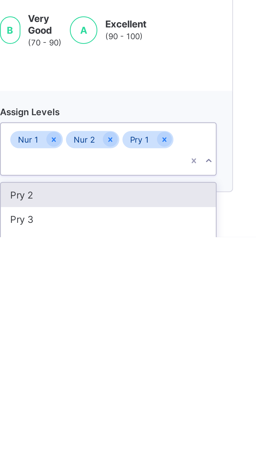
click at [128, 454] on div "Pry 2" at bounding box center [114, 458] width 72 height 8
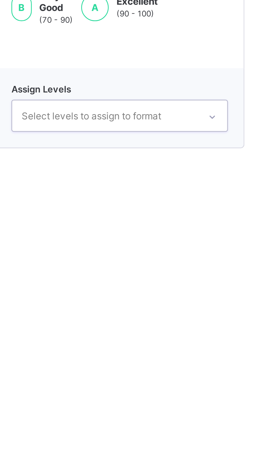
click at [145, 447] on div "Assign Levels option Pry 2, selected. 0 results available. Select is focused ,t…" at bounding box center [113, 437] width 83 height 27
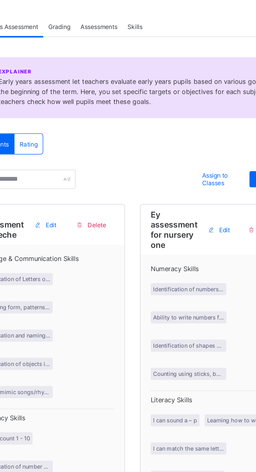
click at [204, 139] on span "Assign to Classes" at bounding box center [203, 135] width 18 height 8
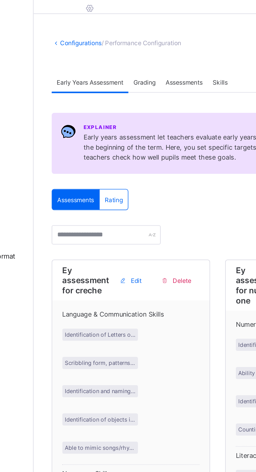
click at [121, 56] on span "Grading" at bounding box center [120, 56] width 12 height 4
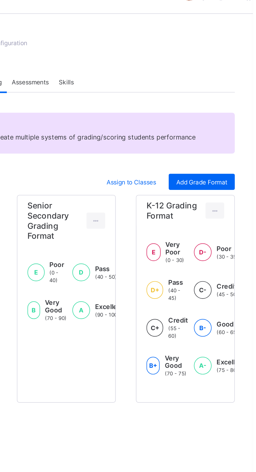
click at [225, 194] on div "E Very Poor (0 - 30) D- Poor (30 - 35) D Fair (35 - 40) D+ Pass (40 - 45) C- Cr…" at bounding box center [221, 177] width 40 height 76
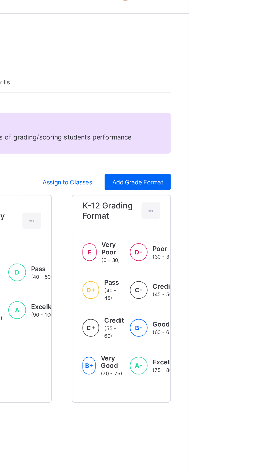
click at [232, 200] on div "A-" at bounding box center [230, 203] width 9 height 9
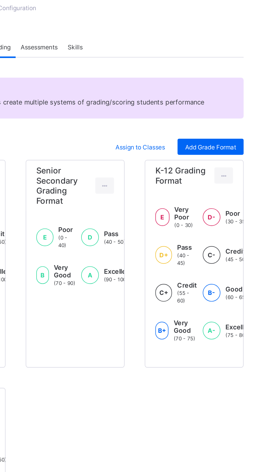
click at [193, 108] on span "Assign to Classes" at bounding box center [193, 108] width 26 height 4
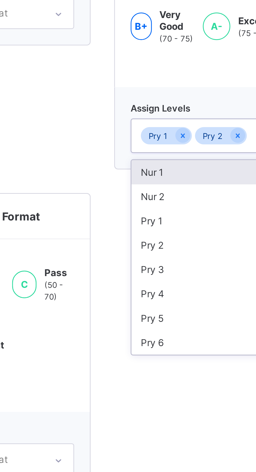
click at [192, 342] on div "Nur 1" at bounding box center [209, 344] width 80 height 8
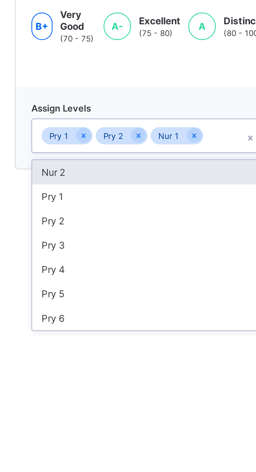
click at [210, 343] on div "Nur 2" at bounding box center [209, 344] width 80 height 8
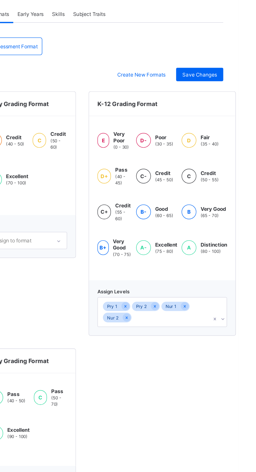
click at [241, 191] on div "Save Changes" at bounding box center [231, 188] width 29 height 8
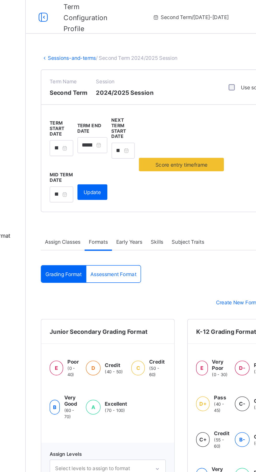
click at [167, 150] on span "Subject Traits" at bounding box center [163, 150] width 20 height 4
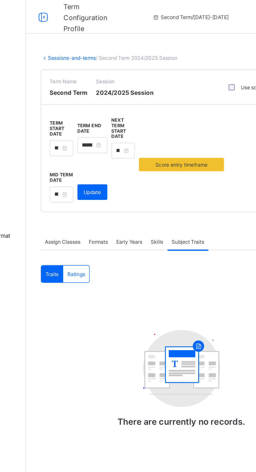
click at [149, 151] on div "Skills" at bounding box center [144, 150] width 13 height 10
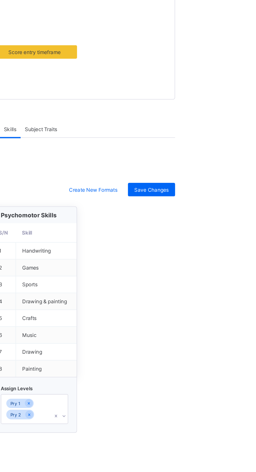
click at [241, 189] on span "Save Changes" at bounding box center [231, 188] width 21 height 4
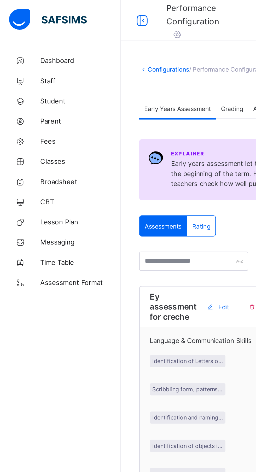
click at [84, 114] on div "Assessments" at bounding box center [84, 117] width 25 height 10
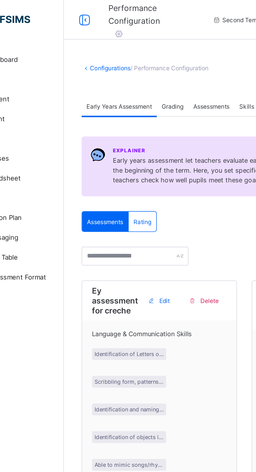
click at [83, 116] on span "Assessments" at bounding box center [84, 117] width 19 height 4
click at [122, 56] on span "Grading" at bounding box center [120, 56] width 12 height 4
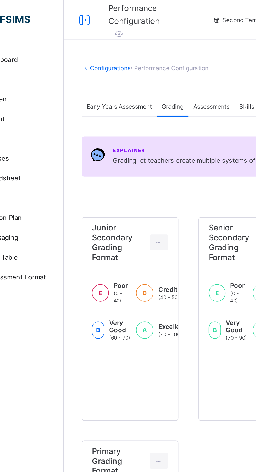
click at [145, 55] on span "Assessments" at bounding box center [140, 56] width 19 height 4
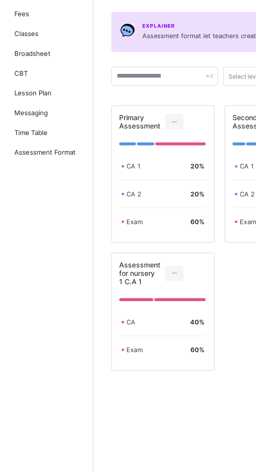
click at [110, 128] on div at bounding box center [106, 130] width 10 height 8
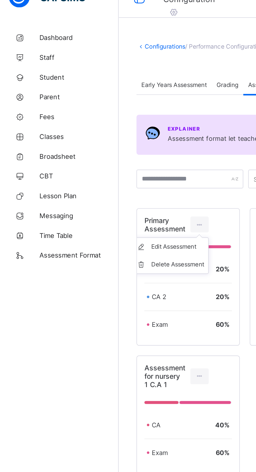
click at [94, 190] on div "Exam 60 %" at bounding box center [99, 183] width 46 height 14
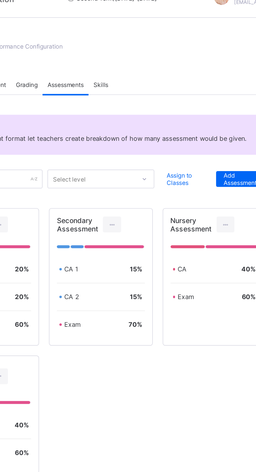
click at [204, 106] on span "Assign to Classes" at bounding box center [204, 106] width 20 height 8
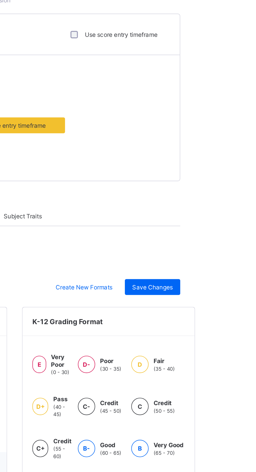
click at [236, 188] on span "Save Changes" at bounding box center [231, 188] width 21 height 4
click at [233, 188] on span "Save Changes" at bounding box center [231, 188] width 21 height 4
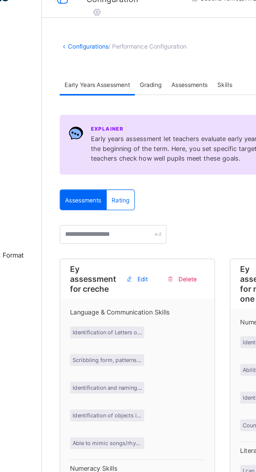
click at [142, 56] on span "Assessments" at bounding box center [140, 56] width 19 height 4
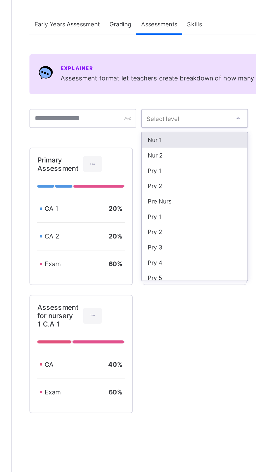
click at [178, 105] on div at bounding box center [182, 106] width 9 height 8
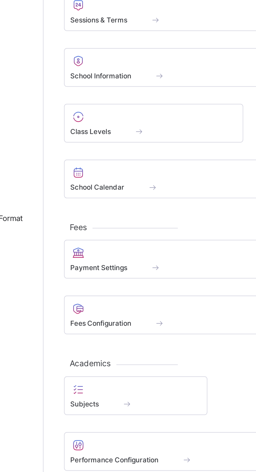
click at [118, 232] on div "Subjects" at bounding box center [105, 232] width 60 height 4
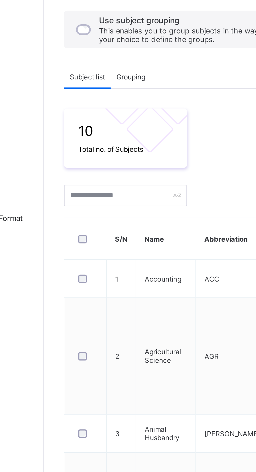
click at [105, 82] on span "Grouping" at bounding box center [102, 81] width 13 height 4
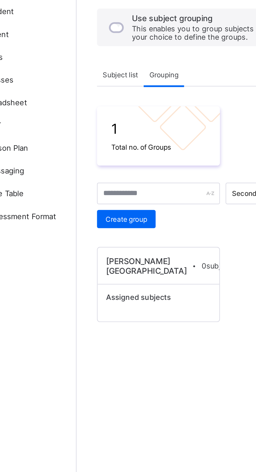
click at [104, 186] on span "Assigned subjects" at bounding box center [91, 184] width 30 height 4
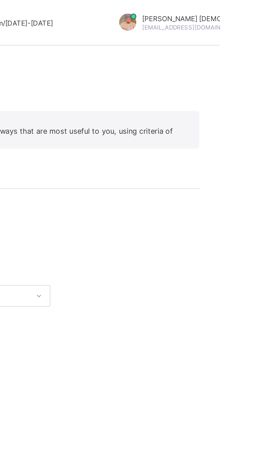
click at [234, 57] on span "Use subject grouping" at bounding box center [165, 55] width 154 height 4
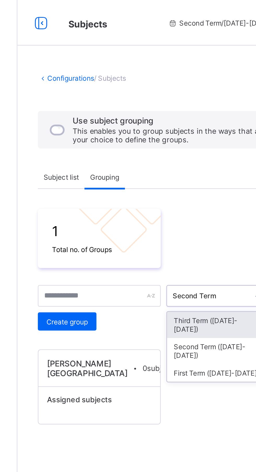
click at [154, 134] on div "Second Term" at bounding box center [149, 135] width 37 height 7
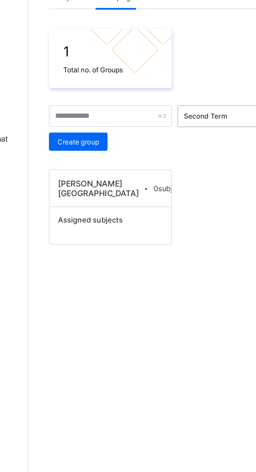
click at [93, 147] on span "Create group" at bounding box center [85, 148] width 19 height 4
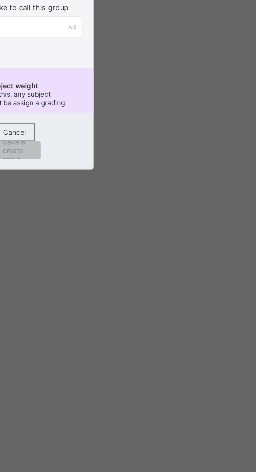
click at [161, 200] on div "×" at bounding box center [158, 195] width 5 height 9
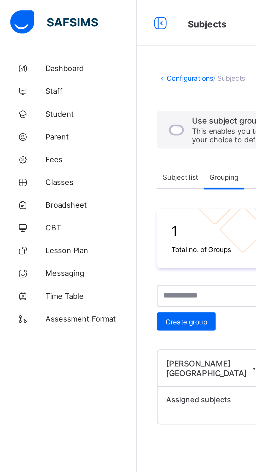
click at [83, 81] on span "Subject list" at bounding box center [83, 81] width 16 height 4
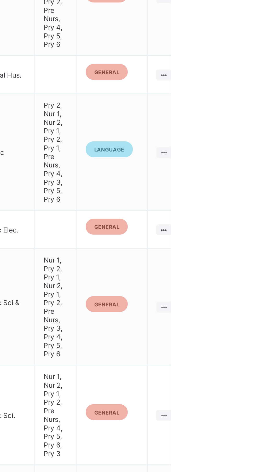
click at [0, 0] on ul "Edit Subject Assign to Level Delete Subject" at bounding box center [0, 0] width 0 height 0
click at [197, 356] on td "Nur 1, Pry 2, Pry 1, Nur 2, Pry 1, Pry 2, Pre Nurs, Pry 3, Pry 4, Pry 5, Pry 6" at bounding box center [203, 352] width 19 height 54
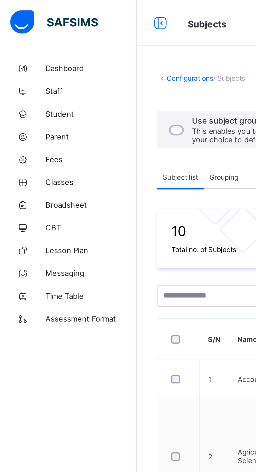
click at [25, 117] on link "Lesson Plan" at bounding box center [31, 115] width 63 height 10
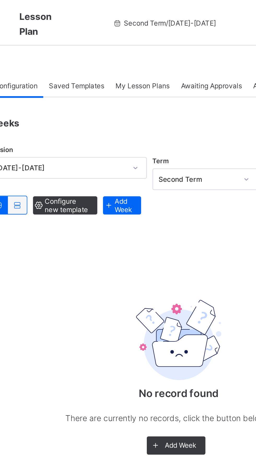
click at [109, 39] on span "Saved Templates" at bounding box center [112, 39] width 25 height 4
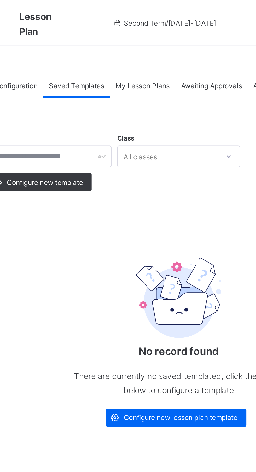
click at [145, 37] on span "My Lesson Plans" at bounding box center [142, 39] width 25 height 4
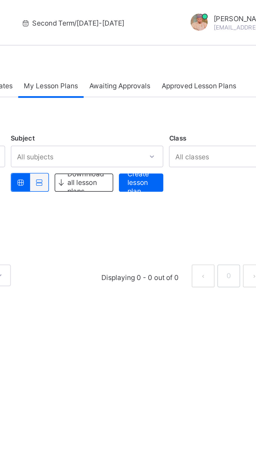
click at [174, 39] on span "Awaiting Approvals" at bounding box center [175, 39] width 28 height 4
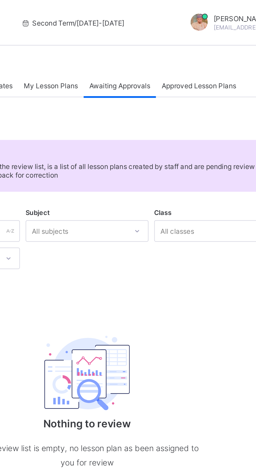
click at [206, 39] on span "Approved Lesson Plans" at bounding box center [211, 39] width 34 height 4
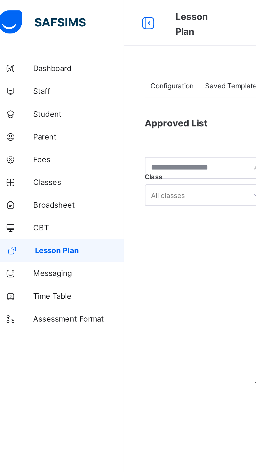
click at [28, 129] on link "Messaging" at bounding box center [31, 125] width 63 height 10
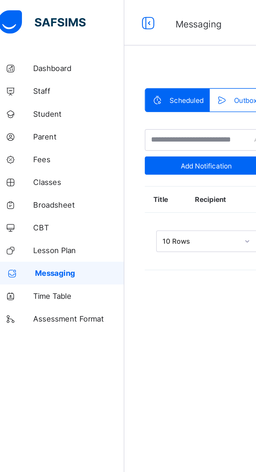
click at [20, 105] on icon at bounding box center [10, 105] width 21 height 4
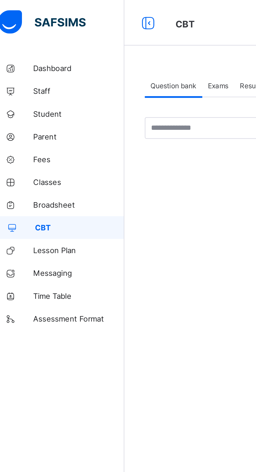
click at [27, 95] on span "Broadsheet" at bounding box center [42, 94] width 42 height 4
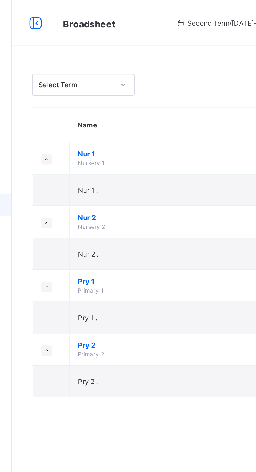
click at [100, 73] on span "Nursery 1" at bounding box center [99, 74] width 12 height 3
click at [103, 76] on span "Nursery 1" at bounding box center [99, 74] width 12 height 3
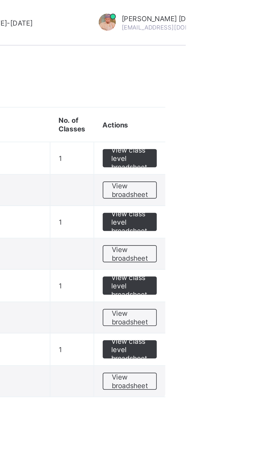
click at [228, 89] on span "View broadsheet" at bounding box center [230, 87] width 16 height 8
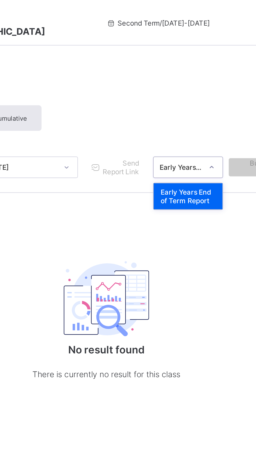
click at [192, 80] on div "Early Years End of Term Report" at bounding box center [197, 77] width 32 height 10
click at [197, 78] on div "Early Years End of Term Report" at bounding box center [194, 77] width 20 height 4
click at [211, 78] on div at bounding box center [207, 77] width 9 height 8
click at [205, 76] on div at bounding box center [207, 77] width 9 height 8
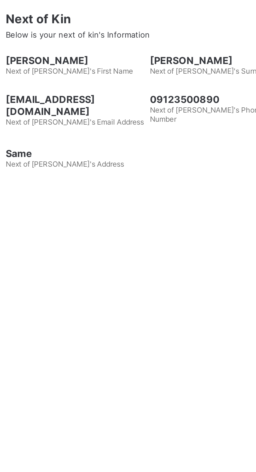
click at [113, 177] on div "Documents" at bounding box center [108, 172] width 22 height 10
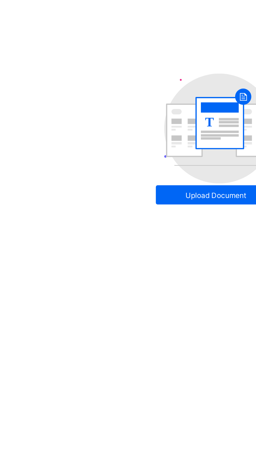
click at [141, 174] on span "Edit Requests" at bounding box center [132, 172] width 20 height 4
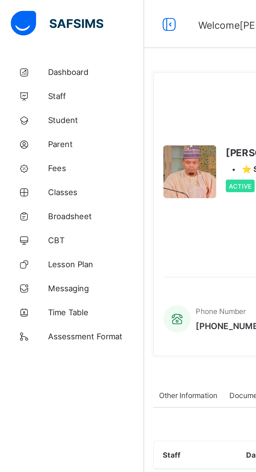
click at [37, 33] on span "Dashboard" at bounding box center [42, 31] width 42 height 4
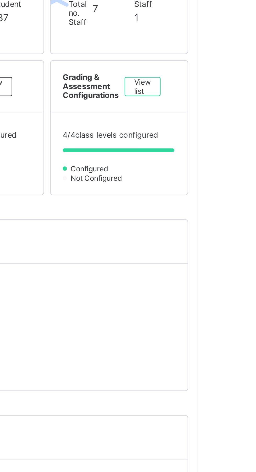
click at [236, 186] on div "View list" at bounding box center [233, 182] width 16 height 8
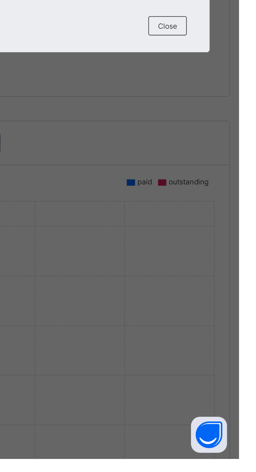
click at [159, 211] on span "Configured" at bounding box center [151, 209] width 16 height 4
click at [163, 229] on div "Configured" at bounding box center [151, 225] width 24 height 8
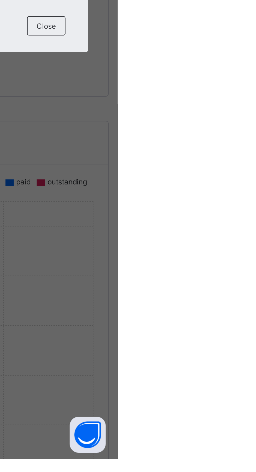
click at [238, 191] on div "×" at bounding box center [235, 186] width 5 height 9
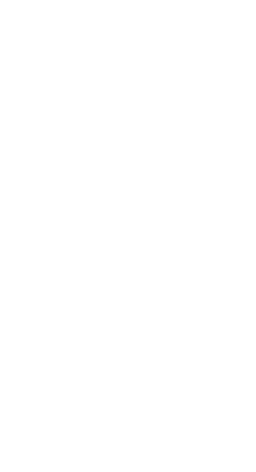
scroll to position [165, 0]
click at [170, 472] on span "View subjects" at bounding box center [165, 472] width 12 height 8
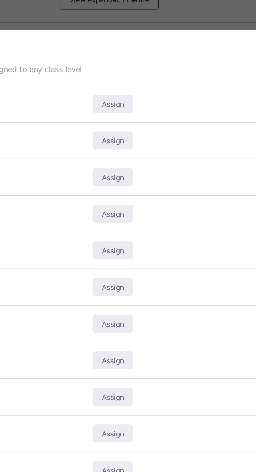
scroll to position [8, 0]
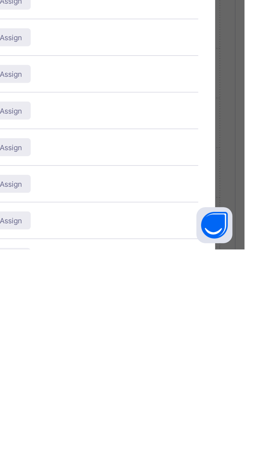
click at [159, 472] on span "Assign" at bounding box center [155, 476] width 10 height 4
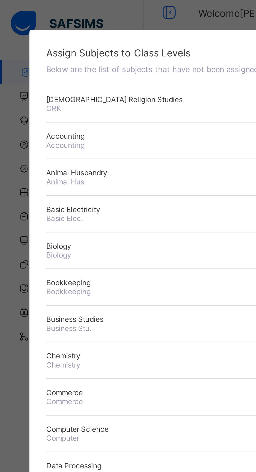
scroll to position [5, 0]
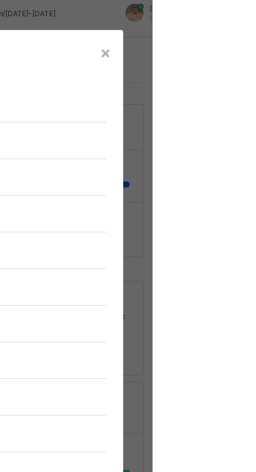
click at [238, 27] on div "×" at bounding box center [235, 22] width 5 height 9
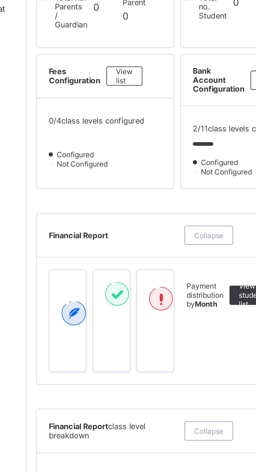
click at [108, 180] on span "View list" at bounding box center [104, 176] width 7 height 8
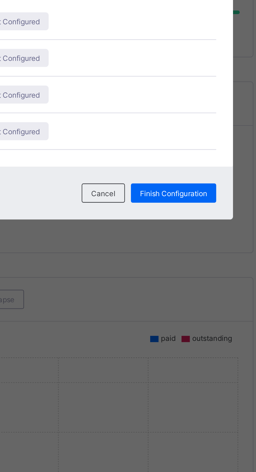
click at [159, 211] on span "Not Configured" at bounding box center [148, 209] width 22 height 4
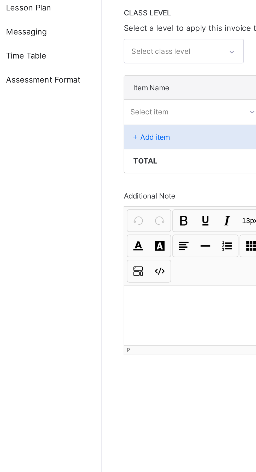
click at [106, 176] on div "Add item" at bounding box center [159, 171] width 174 height 10
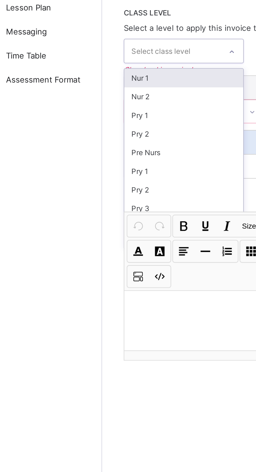
click at [110, 150] on div "Nur 1" at bounding box center [98, 146] width 52 height 8
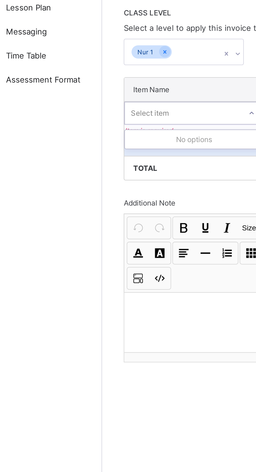
type input "*"
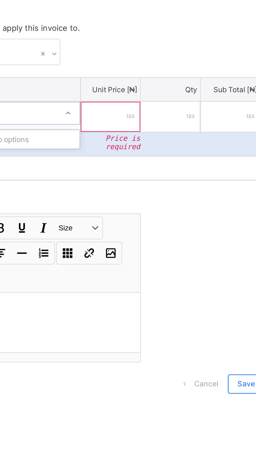
type input "*"
click at [152, 169] on input "number" at bounding box center [146, 162] width 26 height 13
type input "*"
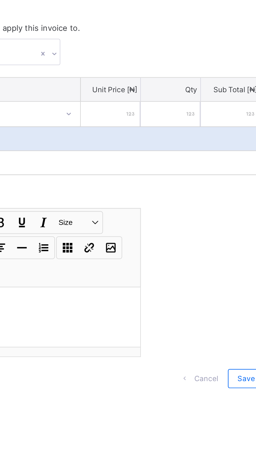
type input "**"
type input "***"
type input "****"
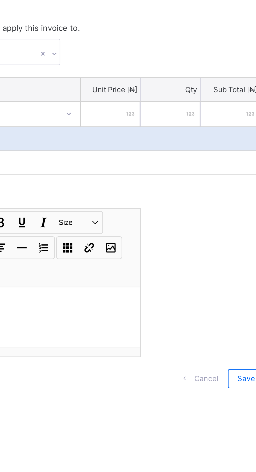
type input "****"
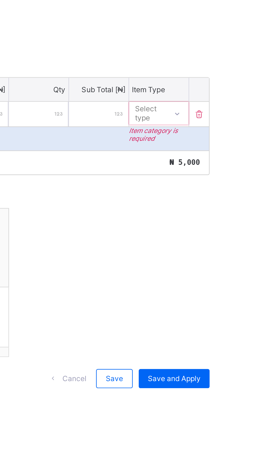
type input "****"
click at [231, 184] on span "₦ 5,000" at bounding box center [235, 183] width 13 height 4
click at [232, 188] on div "Total ₦ 5,000" at bounding box center [159, 182] width 174 height 10
click at [233, 184] on span "₦ 5,000" at bounding box center [235, 183] width 13 height 4
click at [231, 188] on div "Total ₦ 5,000" at bounding box center [159, 182] width 174 height 10
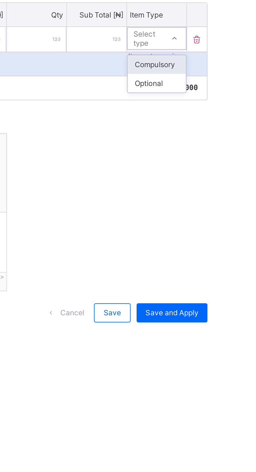
click at [230, 176] on div "Compulsory" at bounding box center [224, 172] width 25 height 8
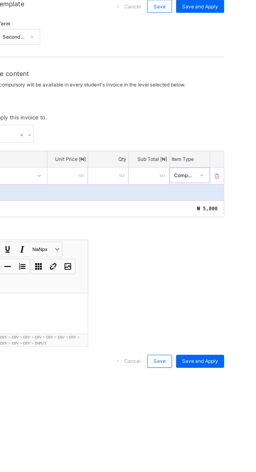
click at [239, 282] on span "Save and Apply" at bounding box center [231, 280] width 23 height 4
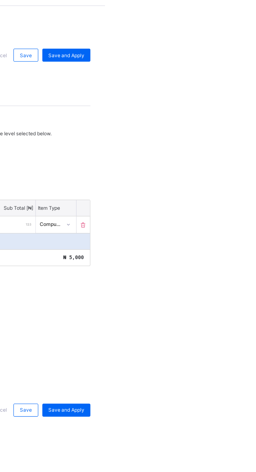
click at [236, 282] on span "Save and Apply" at bounding box center [231, 280] width 23 height 4
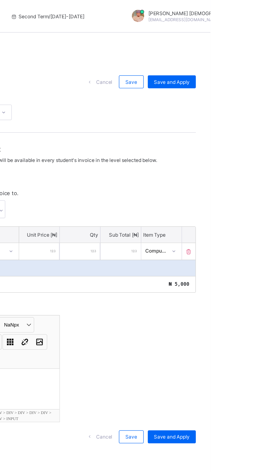
click at [239, 55] on span "Save and Apply" at bounding box center [231, 53] width 23 height 4
click at [208, 55] on span "Save" at bounding box center [206, 53] width 8 height 4
click at [235, 55] on span "Save and Apply" at bounding box center [231, 53] width 23 height 4
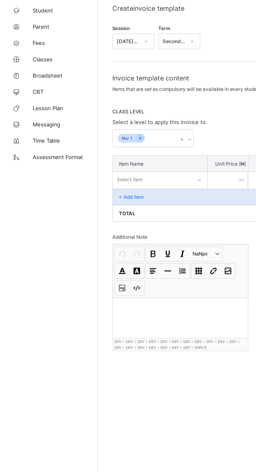
click at [108, 263] on div at bounding box center [115, 250] width 87 height 26
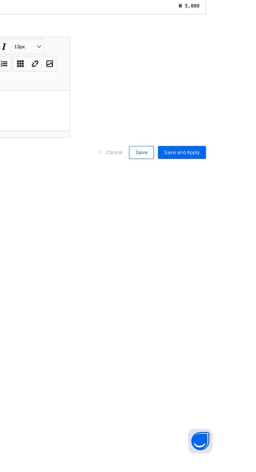
click at [240, 278] on span "Save and Apply" at bounding box center [231, 276] width 23 height 4
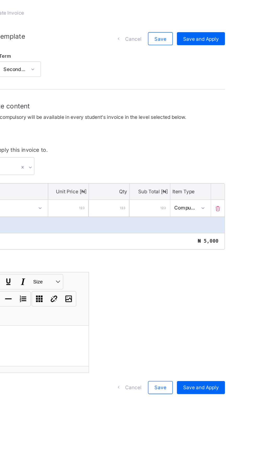
click at [240, 55] on span "Save and Apply" at bounding box center [231, 53] width 23 height 4
click at [240, 278] on span "Save and Apply" at bounding box center [231, 276] width 23 height 4
click at [237, 278] on span "Save and Apply" at bounding box center [231, 276] width 23 height 4
click at [239, 278] on span "Save and Apply" at bounding box center [231, 276] width 23 height 4
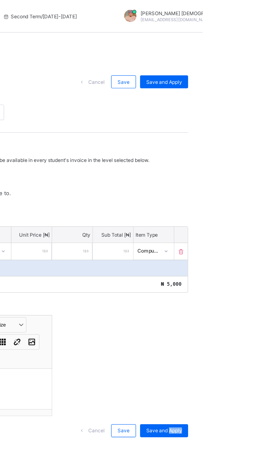
click at [206, 55] on span "Save" at bounding box center [206, 53] width 8 height 4
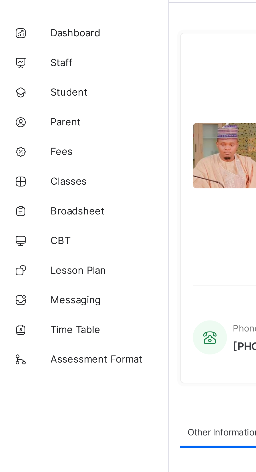
click at [36, 33] on span "Dashboard" at bounding box center [42, 31] width 42 height 4
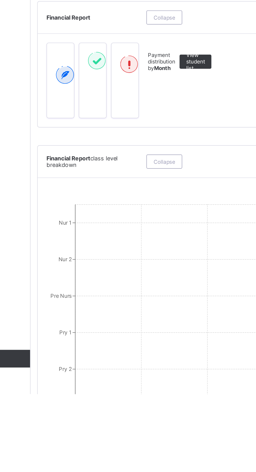
click at [154, 205] on span "2 / 11 class levels configured" at bounding box center [156, 203] width 43 height 4
click at [173, 186] on div "View list" at bounding box center [168, 182] width 16 height 8
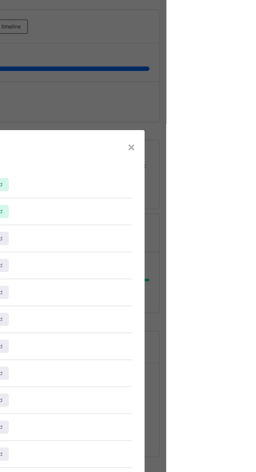
click at [159, 187] on span "Not Configured" at bounding box center [148, 185] width 22 height 4
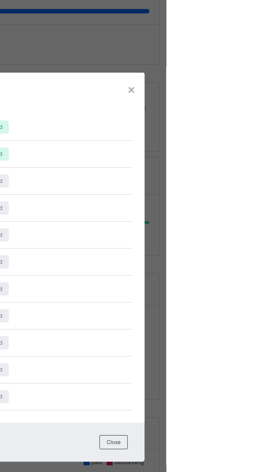
click at [159, 187] on span "Not Configured" at bounding box center [148, 185] width 22 height 4
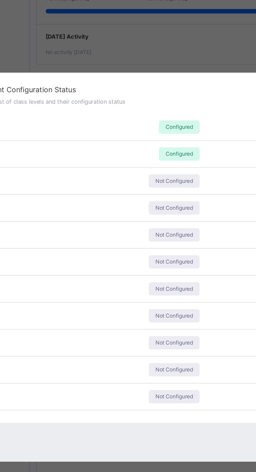
click at [34, 189] on span "Primary 1" at bounding box center [27, 187] width 14 height 4
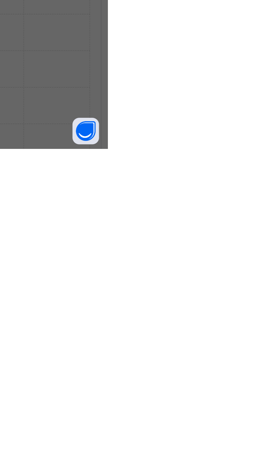
click at [256, 472] on div "× Bank Account Configuration Status Below are the list of class levels and thei…" at bounding box center [128, 236] width 256 height 472
click at [229, 342] on span "Close" at bounding box center [225, 340] width 8 height 4
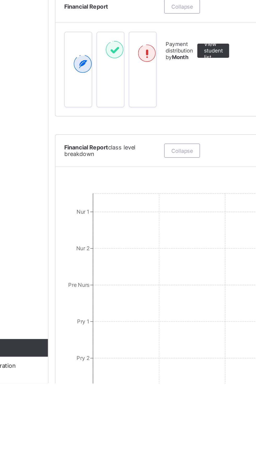
click at [167, 280] on div "View student list" at bounding box center [160, 276] width 19 height 8
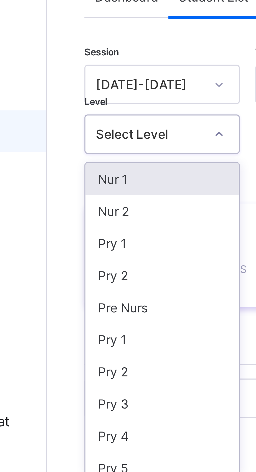
click at [99, 86] on div "Nur 1" at bounding box center [91, 85] width 39 height 8
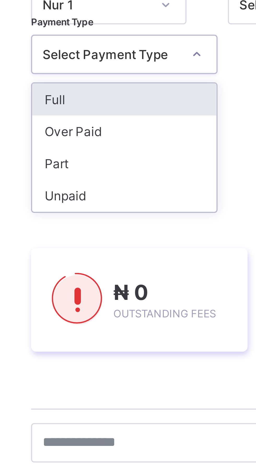
click at [108, 99] on div "Full" at bounding box center [95, 98] width 47 height 8
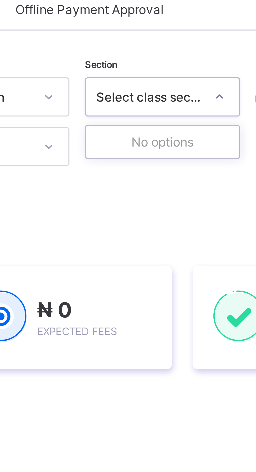
click at [195, 83] on div "Session [DATE]-[DATE] Term Second Term Section 0 results available. Use Up and …" at bounding box center [138, 73] width 133 height 35
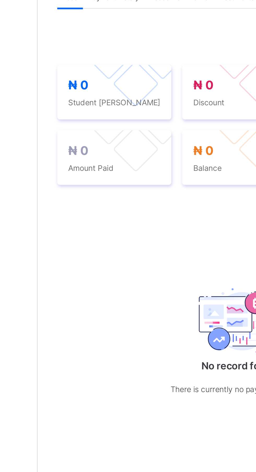
click at [107, 157] on div "Payment History" at bounding box center [99, 151] width 30 height 10
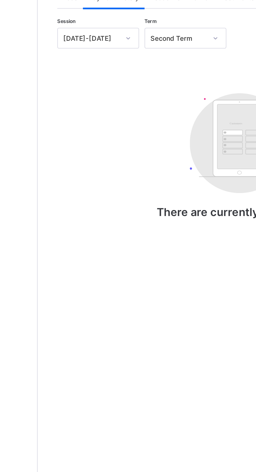
click at [133, 153] on span "Academic Timeline" at bounding box center [131, 152] width 28 height 4
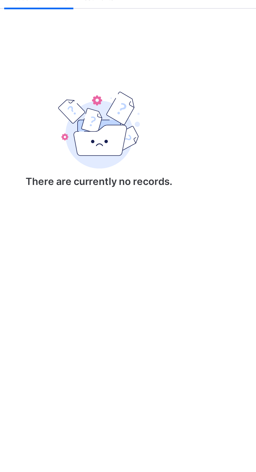
click at [163, 157] on div "Documents" at bounding box center [158, 151] width 22 height 10
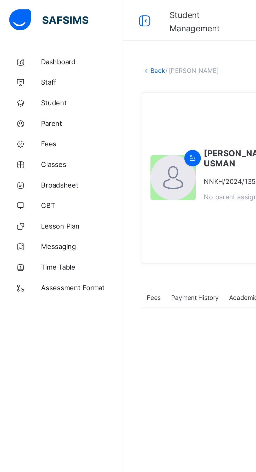
click at [37, 32] on span "Dashboard" at bounding box center [42, 31] width 42 height 4
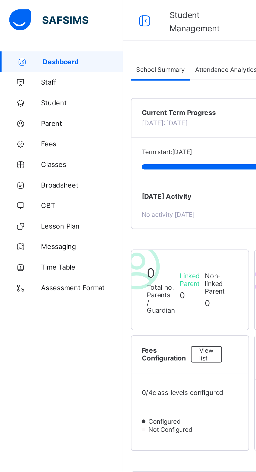
click at [118, 37] on div "Attendance Analytics" at bounding box center [115, 35] width 37 height 10
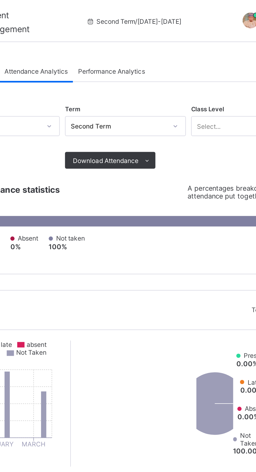
click at [164, 81] on span "Download Attendance" at bounding box center [149, 80] width 33 height 4
click at [0, 0] on li "PDF" at bounding box center [0, 0] width 0 height 0
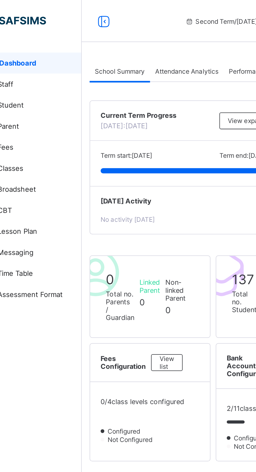
click at [122, 36] on span "Attendance Analytics" at bounding box center [114, 35] width 31 height 4
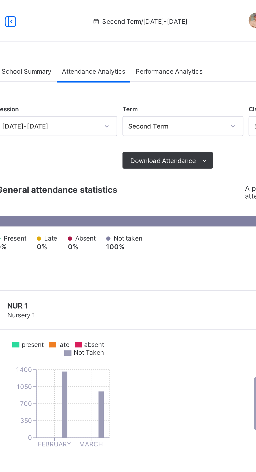
click at [161, 80] on span "Download Attendance" at bounding box center [149, 80] width 33 height 4
click at [0, 0] on li "PDF" at bounding box center [0, 0] width 0 height 0
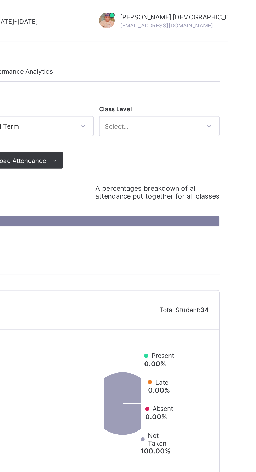
click at [223, 28] on div "School Summary Attendance Analytics Performance Analytics Attendance Analytics …" at bounding box center [159, 290] width 193 height 529
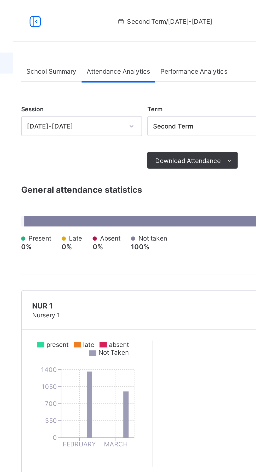
click at [159, 37] on span "Performance Analytics" at bounding box center [152, 35] width 33 height 4
